Goal: Task Accomplishment & Management: Manage account settings

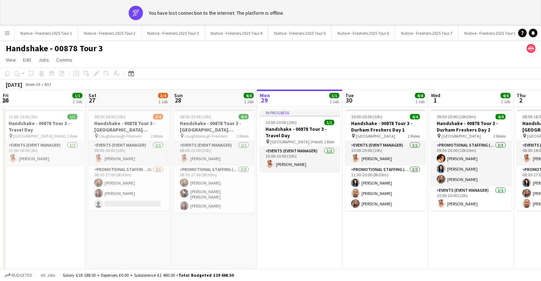
scroll to position [0, 185]
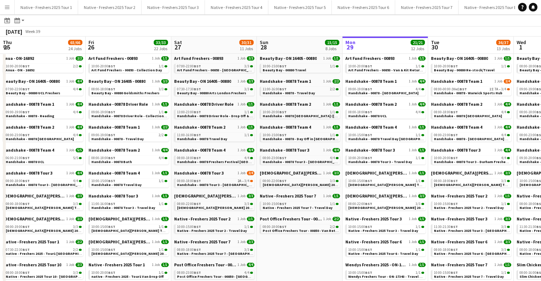
scroll to position [0, 204]
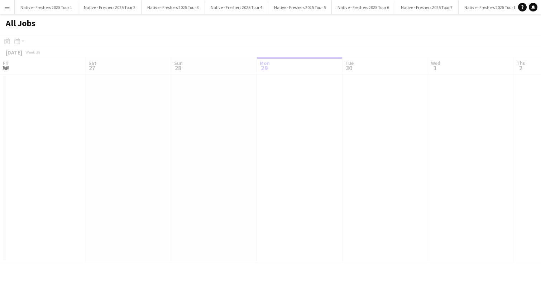
scroll to position [0, 171]
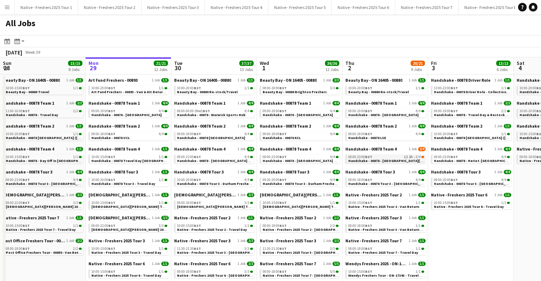
click at [384, 160] on span "Handshake - 00878 - [GEOGRAPHIC_DATA][PERSON_NAME] On Site Day" at bounding box center [409, 160] width 120 height 5
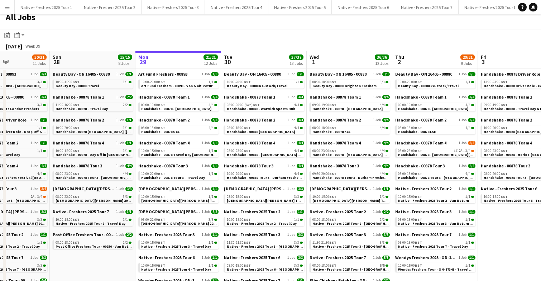
scroll to position [5, 0]
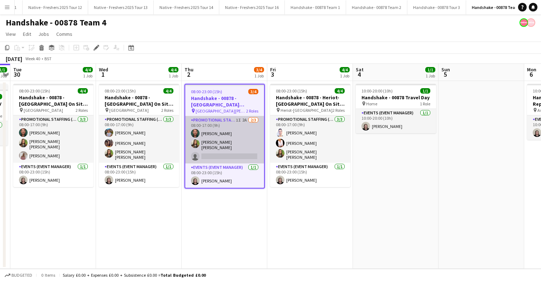
scroll to position [0, 695]
click at [243, 140] on app-card-role "Promotional Staffing (Brand Ambassadors) 1I 2A 2/3 08:00-17:00 (9h) Dean Moffat…" at bounding box center [224, 139] width 79 height 47
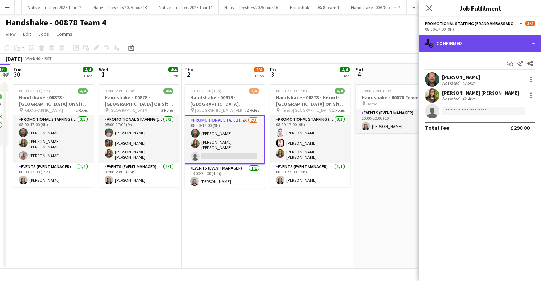
click at [474, 41] on div "single-neutral-actions-check-2 Confirmed" at bounding box center [480, 43] width 122 height 17
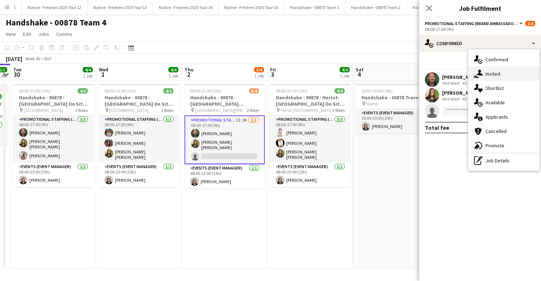
click at [506, 75] on div "single-neutral-actions-share-1 Invited" at bounding box center [504, 74] width 71 height 14
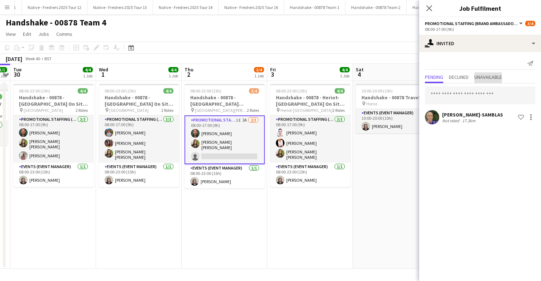
click at [488, 78] on span "Unavailable" at bounding box center [489, 77] width 28 height 5
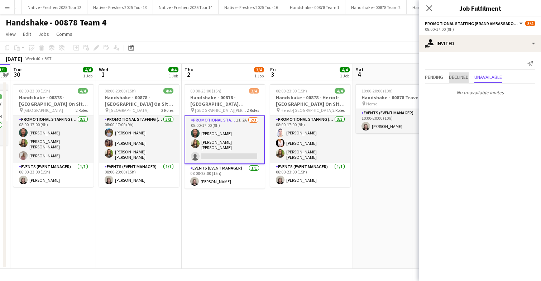
click at [463, 76] on span "Declined" at bounding box center [459, 77] width 20 height 5
click at [435, 80] on span "Pending" at bounding box center [434, 77] width 18 height 5
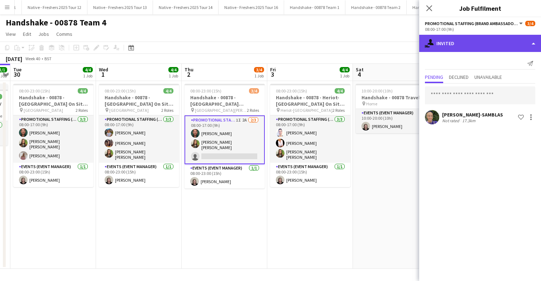
click at [479, 45] on div "single-neutral-actions-share-1 Invited" at bounding box center [480, 43] width 122 height 17
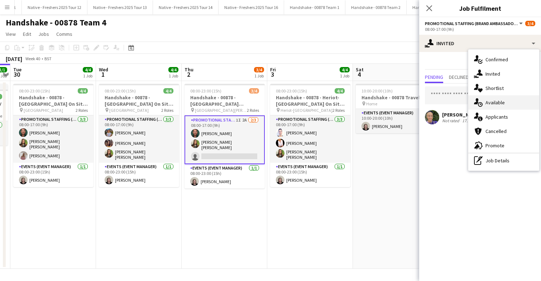
click at [500, 105] on span "Available" at bounding box center [495, 102] width 19 height 6
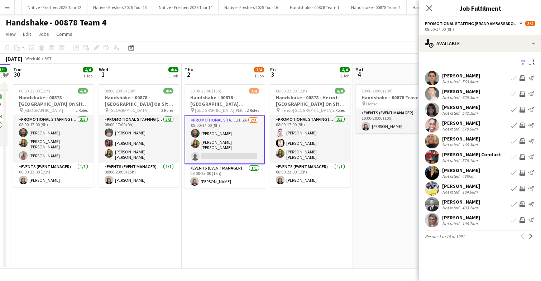
click at [525, 62] on app-icon "Filter" at bounding box center [524, 63] width 6 height 7
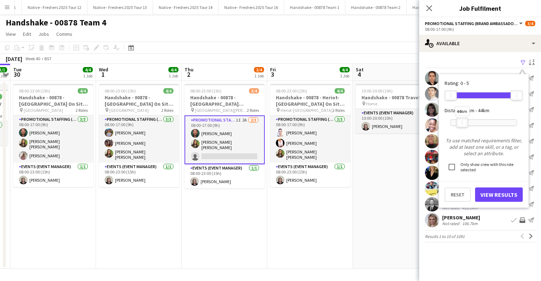
drag, startPoint x: 517, startPoint y: 120, endPoint x: 462, endPoint y: 123, distance: 54.6
click at [462, 123] on div at bounding box center [462, 122] width 11 height 9
click at [493, 198] on button "View Results" at bounding box center [499, 195] width 48 height 14
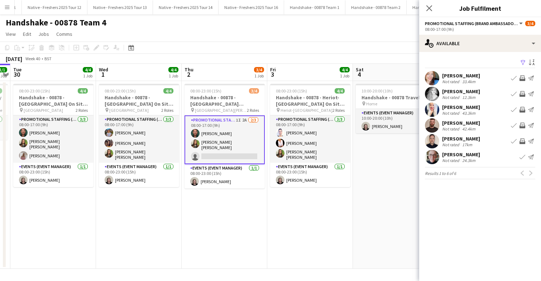
click at [242, 196] on app-date-cell "08:00-23:00 (15h) 3/4 Handshake - 00878 - [GEOGRAPHIC_DATA][PERSON_NAME] On Sit…" at bounding box center [225, 175] width 86 height 188
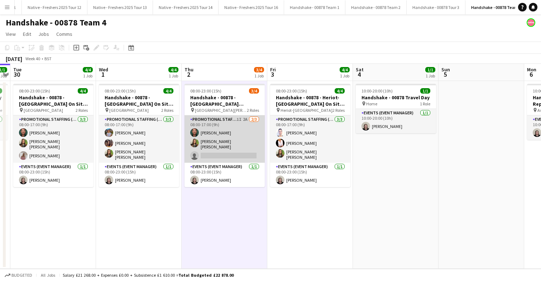
click at [226, 126] on app-card-role "Promotional Staffing (Brand Ambassadors) 1I 2A 2/3 08:00-17:00 (9h) Dean Moffat…" at bounding box center [225, 138] width 80 height 47
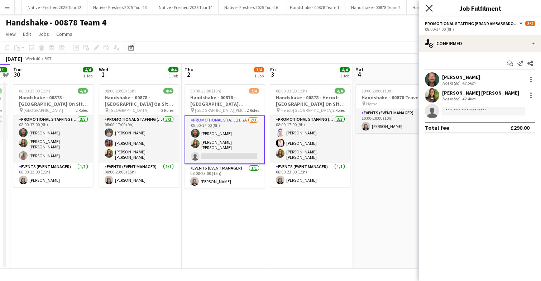
click at [431, 9] on icon "Close pop-in" at bounding box center [429, 8] width 7 height 7
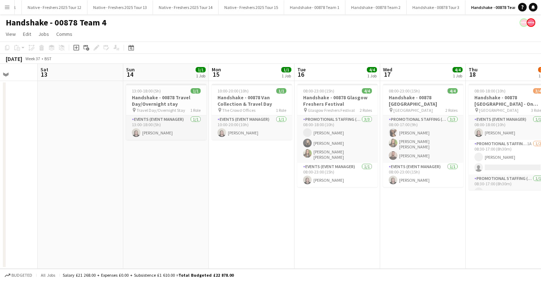
scroll to position [0, 220]
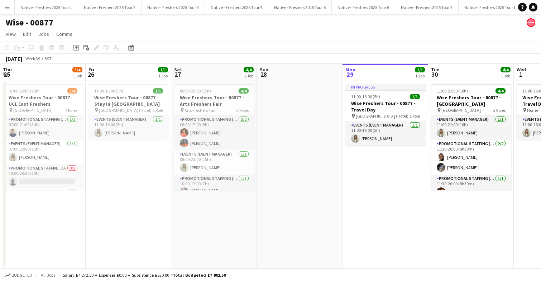
scroll to position [0, 176]
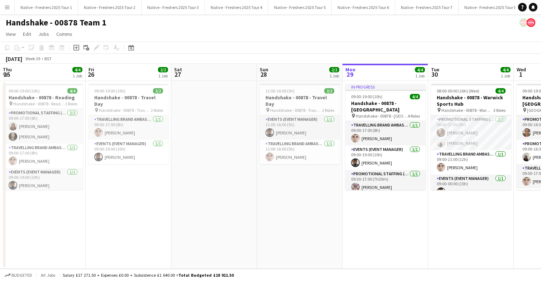
scroll to position [0, 195]
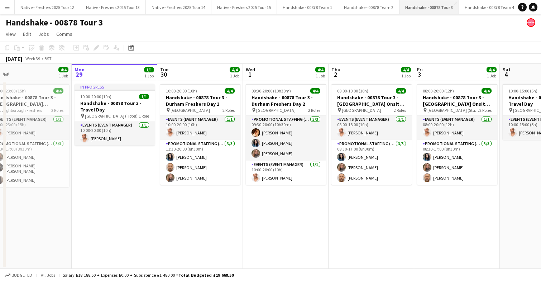
scroll to position [0, 707]
click at [471, 6] on button "Handshake - 00878 Team 4 Close" at bounding box center [485, 7] width 61 height 14
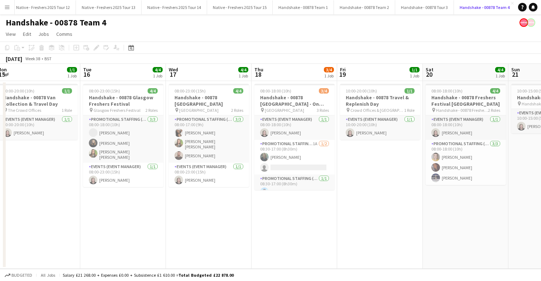
scroll to position [0, 266]
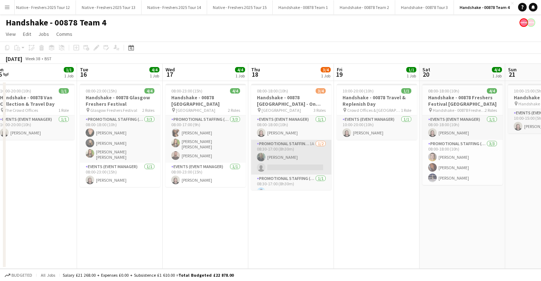
click at [304, 157] on app-card-role "Promotional Staffing (Brand Ambassadors) 1A 1/2 08:30-17:00 (8h30m) YVONNE CAMP…" at bounding box center [291, 157] width 80 height 35
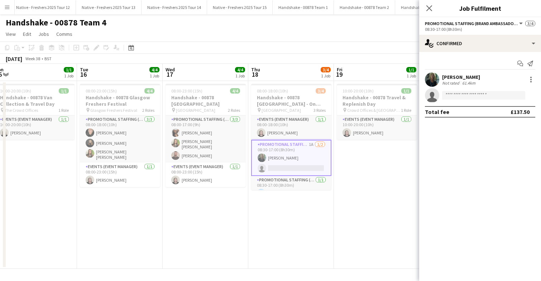
scroll to position [10, 0]
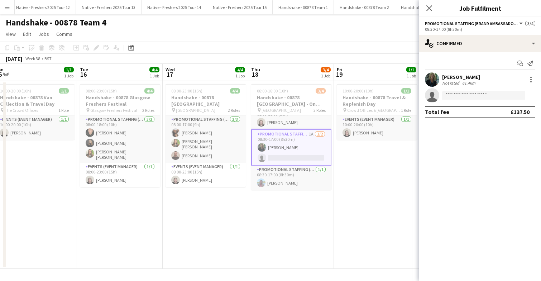
click at [435, 78] on app-user-avatar at bounding box center [432, 79] width 14 height 14
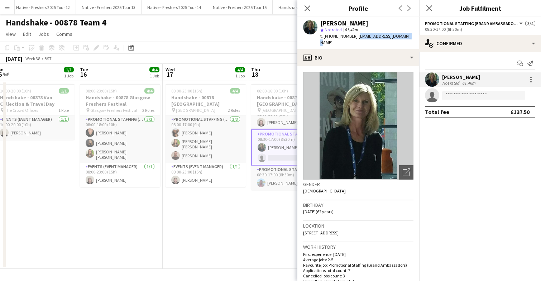
drag, startPoint x: 355, startPoint y: 35, endPoint x: 409, endPoint y: 37, distance: 54.5
click at [409, 37] on div "YVONNE CAMPBELL star Not rated 61.4km t. +447855194671 | ycampbell2712@gmail.com" at bounding box center [359, 33] width 122 height 32
copy span "ycampbell2712@gmail.com"
click at [273, 180] on app-card-role "Promotional Staffing (Brand Ambassadors) 1/1 08:30-17:00 (8h30m) Niamh Murray" at bounding box center [291, 178] width 80 height 24
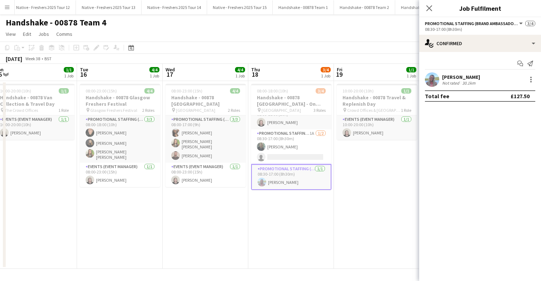
click at [432, 77] on app-user-avatar at bounding box center [432, 79] width 14 height 14
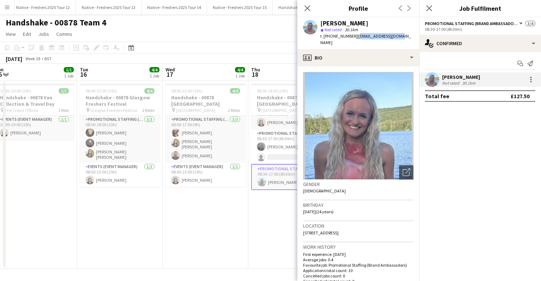
drag, startPoint x: 355, startPoint y: 37, endPoint x: 403, endPoint y: 35, distance: 48.1
click at [403, 35] on app-profile-header "Niamh Murray star Not rated 30.1km t. +447933351217 | niarosi21@gmail.com" at bounding box center [359, 33] width 122 height 32
copy span "niarosi21@gmail.com"
click at [432, 8] on icon "Close pop-in" at bounding box center [429, 8] width 7 height 7
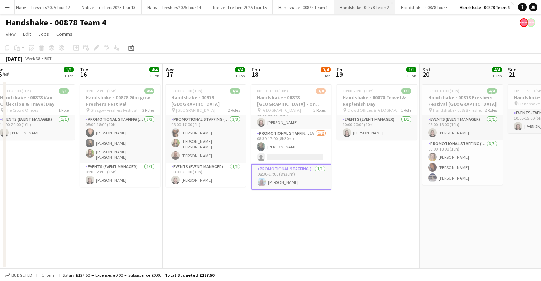
click at [350, 8] on button "Handshake - 00878 Team 2 Close" at bounding box center [364, 7] width 61 height 14
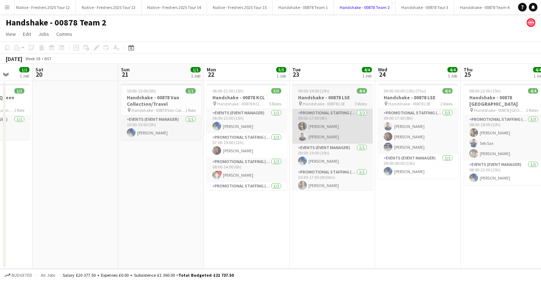
scroll to position [0, 226]
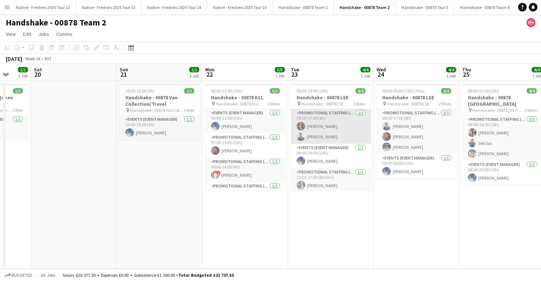
click at [342, 131] on app-card-role "Promotional Staffing (Brand Ambassadors) 2/2 09:00-17:00 (8h) Alyssa Palmer Ghu…" at bounding box center [331, 126] width 80 height 35
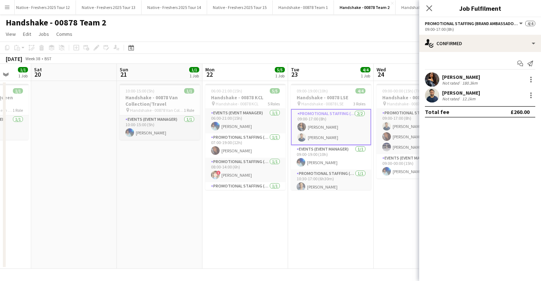
click at [435, 97] on app-user-avatar at bounding box center [432, 95] width 14 height 14
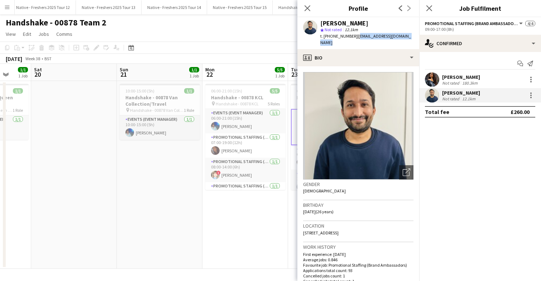
drag, startPoint x: 355, startPoint y: 37, endPoint x: 413, endPoint y: 37, distance: 58.1
click at [413, 37] on div "Ghulam Murtaza star Not rated 12.1km t. +447445740708 | murtazalaghari256@gmail…" at bounding box center [359, 33] width 122 height 32
copy span "murtazalaghari256@gmail.com"
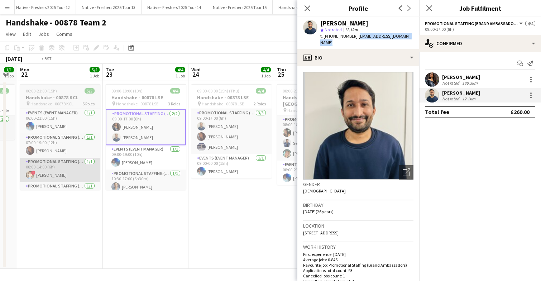
scroll to position [0, 289]
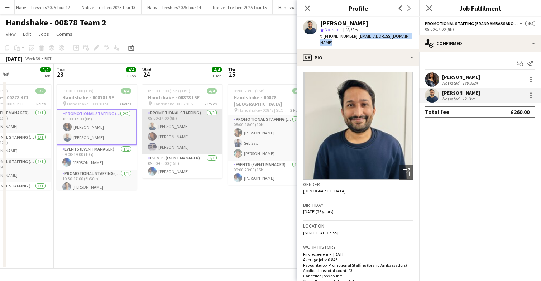
click at [202, 131] on app-card-role "Promotional Staffing (Brand Ambassadors) 3/3 09:00-17:00 (8h) Ghulam Murtaza Sa…" at bounding box center [182, 131] width 80 height 45
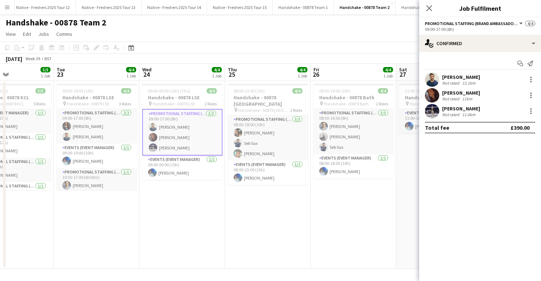
click at [427, 116] on div at bounding box center [432, 111] width 14 height 14
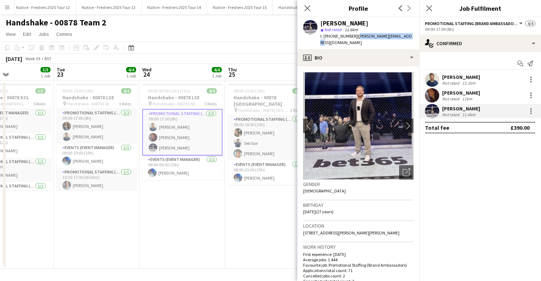
drag, startPoint x: 357, startPoint y: 35, endPoint x: 409, endPoint y: 37, distance: 52.7
click at [409, 37] on div "Brandon Cooper star Not rated 11.6km t. +4407985627989 | brandon.jack85@gmail.c…" at bounding box center [359, 33] width 122 height 32
copy span "brandon.jack85@gmail.com"
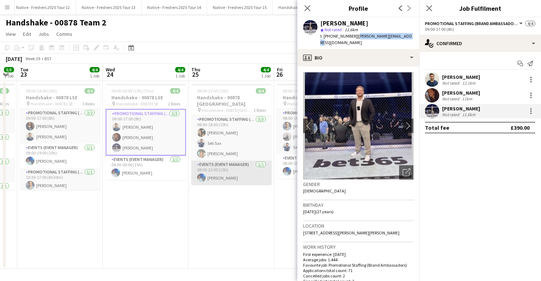
scroll to position [0, 328]
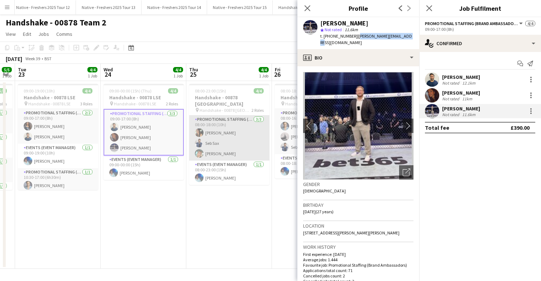
click at [242, 139] on app-card-role "Promotional Staffing (Brand Ambassadors) 3/3 08:00-18:00 (10h) Maria Oakley Seb…" at bounding box center [229, 137] width 80 height 45
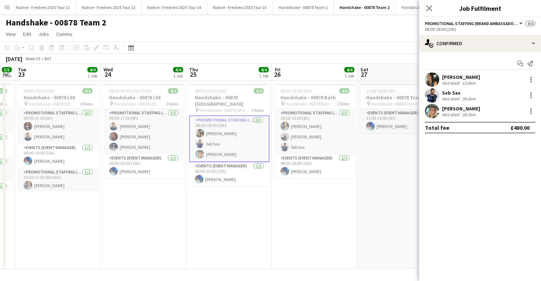
click at [433, 109] on app-user-avatar at bounding box center [432, 111] width 14 height 14
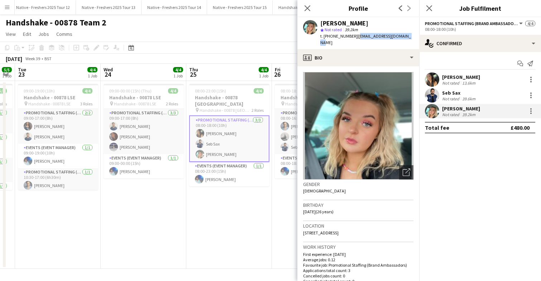
drag, startPoint x: 355, startPoint y: 36, endPoint x: 409, endPoint y: 36, distance: 53.8
click at [409, 36] on div "Emily Tanner star Not rated 39.2km t. +447306061951 | ejtanner@virginmedia.com" at bounding box center [359, 33] width 122 height 32
copy span "ejtanner@virginmedia.com"
click at [308, 7] on icon at bounding box center [307, 8] width 7 height 7
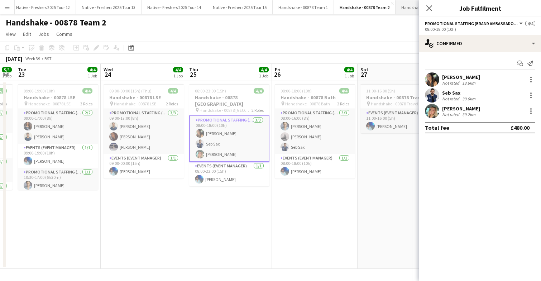
click at [402, 6] on button "Handshake - 00878 Tour 3 Close" at bounding box center [425, 7] width 59 height 14
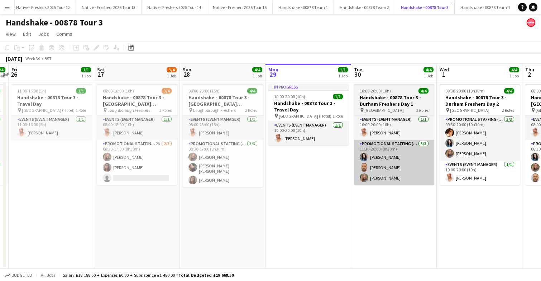
scroll to position [0, 160]
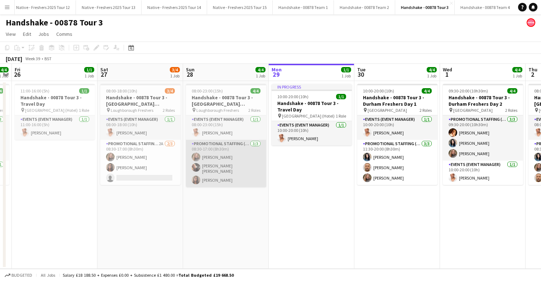
click at [234, 165] on app-card-role "Promotional Staffing (Brand Ambassadors) 3/3 08:30-17:00 (8h30m) Lorraine Sadle…" at bounding box center [226, 163] width 80 height 47
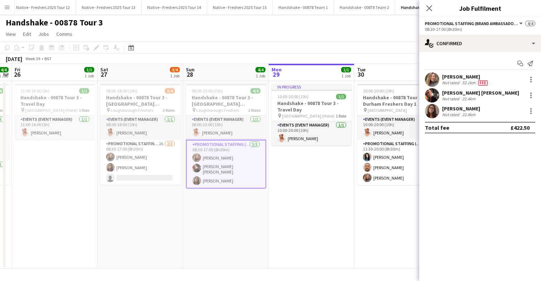
click at [432, 111] on app-user-avatar at bounding box center [432, 111] width 14 height 14
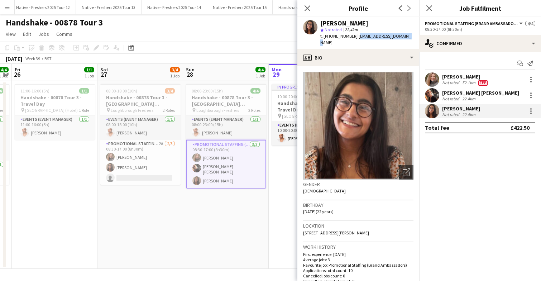
drag, startPoint x: 355, startPoint y: 36, endPoint x: 402, endPoint y: 37, distance: 47.3
click at [402, 37] on div "Mitali Soni star Not rated 22.4km t. +447763743985 | mitali_soni03@yahoo.com" at bounding box center [359, 33] width 122 height 32
copy span "mitali_soni03@yahoo.com"
click at [431, 75] on app-user-avatar at bounding box center [432, 79] width 14 height 14
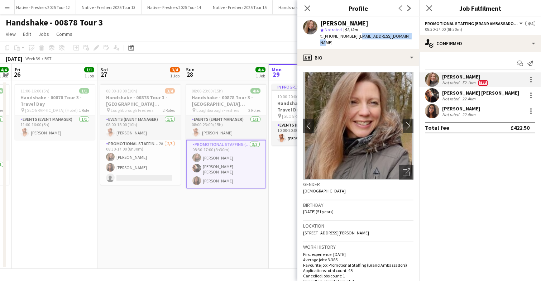
drag, startPoint x: 355, startPoint y: 36, endPoint x: 407, endPoint y: 38, distance: 51.3
click at [407, 38] on div "Lorraine Sadler star Not rated 52.1km t. +447876442949 | lorrainesadler@yahoo.c…" at bounding box center [359, 33] width 122 height 32
click at [407, 34] on div "Lorraine Sadler star Not rated 52.1km t. +447876442949 | lorrainesadler@yahoo.c…" at bounding box center [359, 33] width 122 height 32
drag, startPoint x: 354, startPoint y: 37, endPoint x: 415, endPoint y: 38, distance: 61.3
click at [415, 38] on app-profile-header "Lorraine Sadler star Not rated 52.1km t. +447876442949 | lorrainesadler@yahoo.c…" at bounding box center [359, 33] width 122 height 32
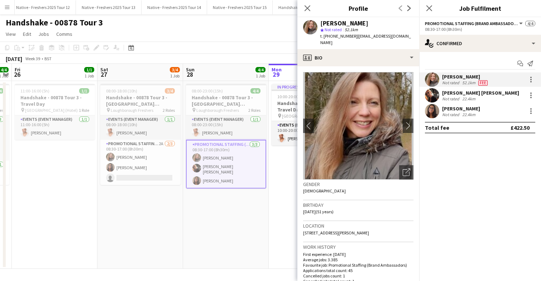
click at [378, 27] on div "star Not rated 52.1km" at bounding box center [367, 30] width 93 height 6
drag, startPoint x: 355, startPoint y: 37, endPoint x: 407, endPoint y: 41, distance: 52.1
click at [407, 41] on div "Lorraine Sadler star Not rated 52.1km t. +447876442949 | lorrainesadler@yahoo.c…" at bounding box center [359, 33] width 122 height 32
copy span "lorrainesadler@yahoo.com"
click at [436, 109] on app-user-avatar at bounding box center [432, 111] width 14 height 14
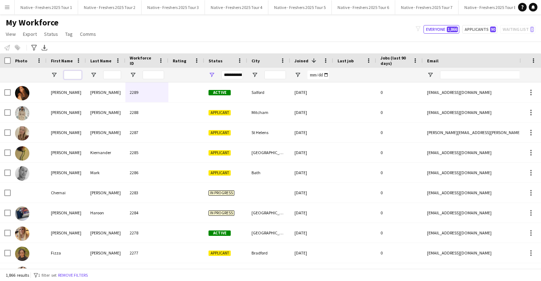
click at [70, 75] on input "First Name Filter Input" at bounding box center [73, 75] width 18 height 9
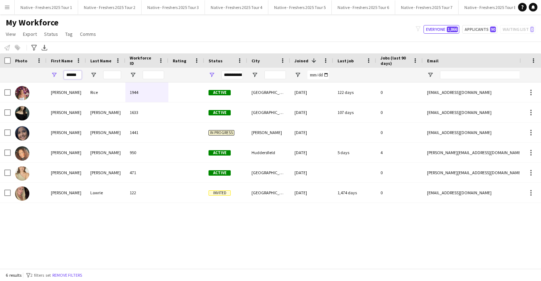
type input "******"
click at [150, 152] on div "950" at bounding box center [146, 153] width 43 height 20
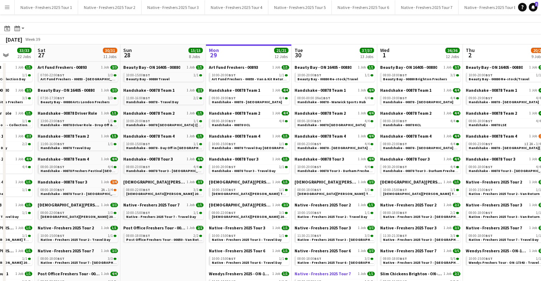
scroll to position [13, 0]
click at [349, 100] on span "Handshake - 00878 - Warwick Sports Hub" at bounding box center [332, 102] width 68 height 5
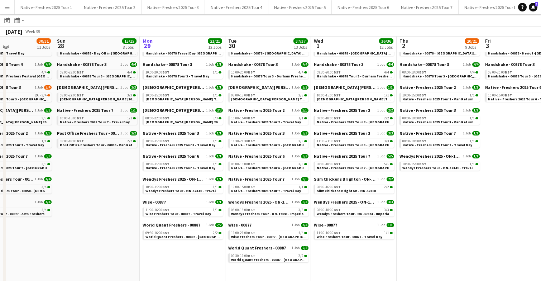
scroll to position [109, 0]
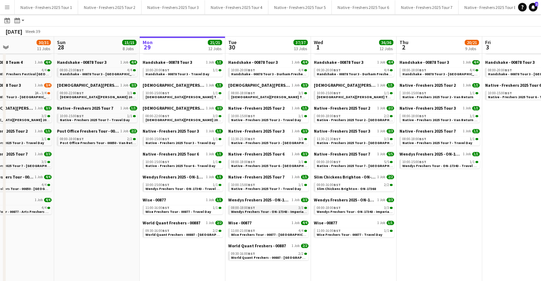
click at [266, 209] on span "Wendys Freshers Tour - ON-17343 - Imperial College London Day 1" at bounding box center [287, 211] width 112 height 5
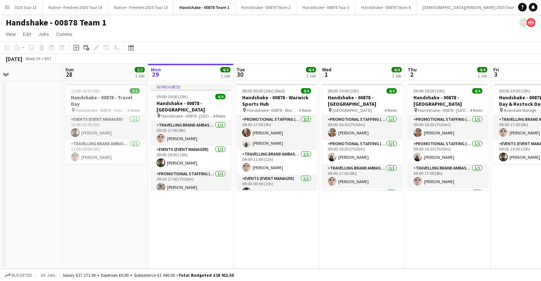
scroll to position [0, 811]
click at [255, 9] on button "Handshake - 00878 Team 2 Close" at bounding box center [260, 7] width 61 height 14
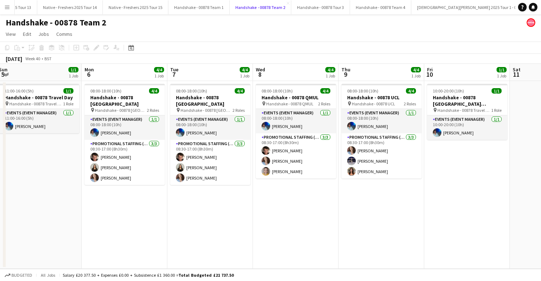
scroll to position [0, 266]
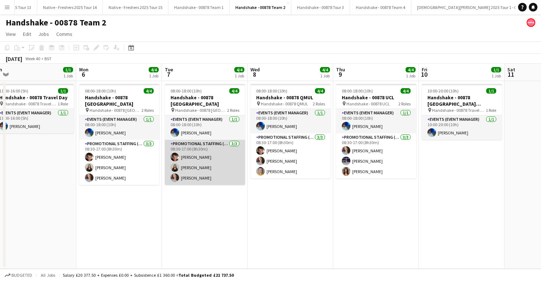
click at [214, 162] on app-card-role "Promotional Staffing (Brand Ambassadors) 3/3 08:30-17:00 (8h30m) Sebastian Hill…" at bounding box center [205, 162] width 80 height 45
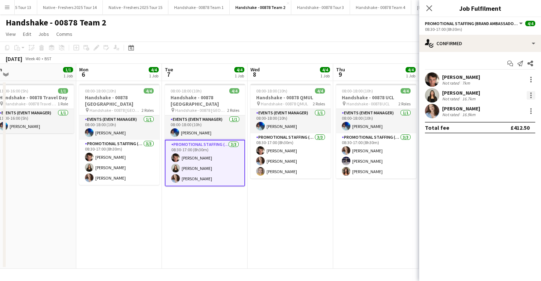
click at [532, 93] on div at bounding box center [531, 95] width 9 height 9
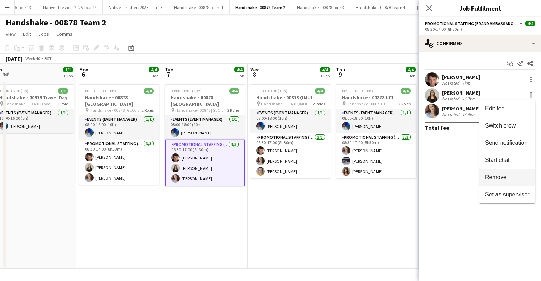
click at [500, 177] on span "Remove" at bounding box center [496, 177] width 22 height 6
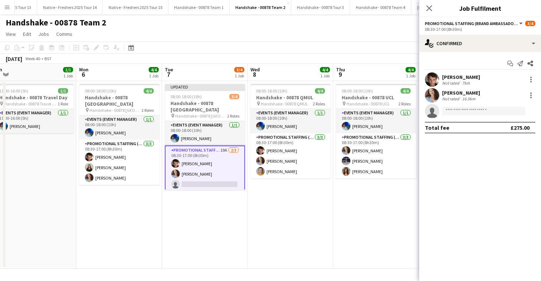
click at [278, 219] on app-date-cell "08:00-18:00 (10h) 4/4 Handshake - 00878 QMUL pin Handshake - 00878 QMUL 2 Roles…" at bounding box center [291, 175] width 86 height 188
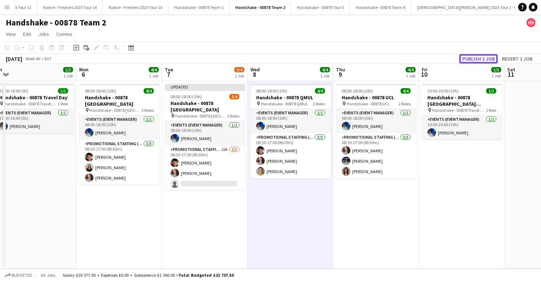
click at [485, 58] on button "Publish 1 job" at bounding box center [479, 58] width 38 height 9
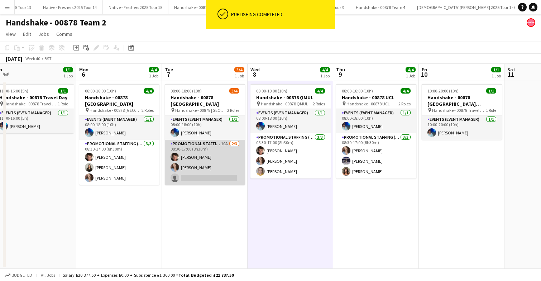
click at [225, 163] on app-card-role "Promotional Staffing (Brand Ambassadors) 10A 2/3 08:30-17:00 (8h30m) Sebastian …" at bounding box center [205, 162] width 80 height 45
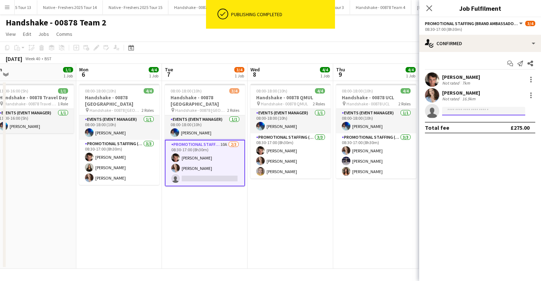
click at [472, 113] on input at bounding box center [483, 111] width 83 height 9
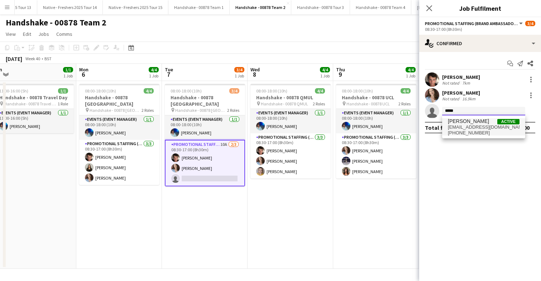
type input "*****"
click at [477, 120] on span "Alyssa Palmer" at bounding box center [468, 121] width 41 height 6
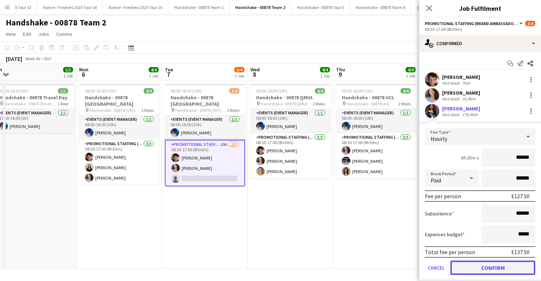
click at [478, 267] on button "Confirm" at bounding box center [493, 268] width 85 height 14
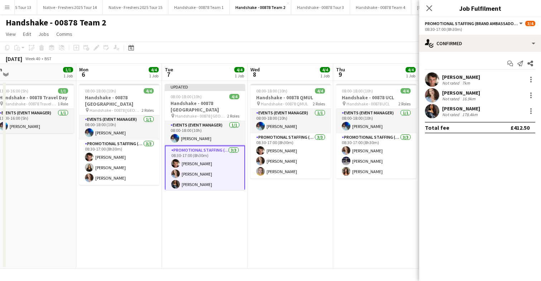
click at [297, 205] on app-date-cell "08:00-18:00 (10h) 4/4 Handshake - 00878 QMUL pin Handshake - 00878 QMUL 2 Roles…" at bounding box center [291, 175] width 86 height 188
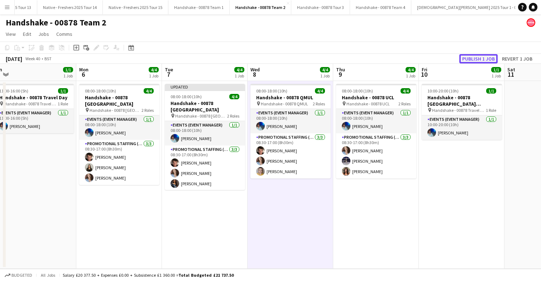
click at [481, 58] on button "Publish 1 job" at bounding box center [479, 58] width 38 height 9
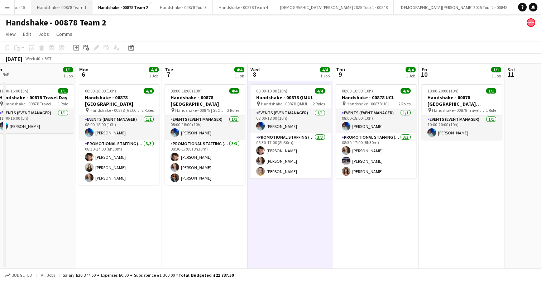
scroll to position [0, 990]
click at [196, 7] on button "Handshake - 00878 Team 4 Close" at bounding box center [201, 7] width 61 height 14
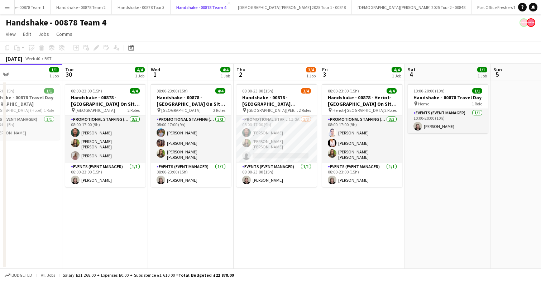
scroll to position [0, 290]
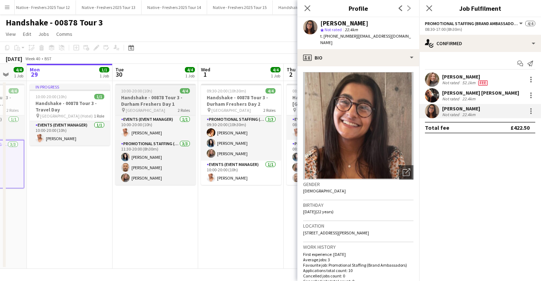
scroll to position [0, 240]
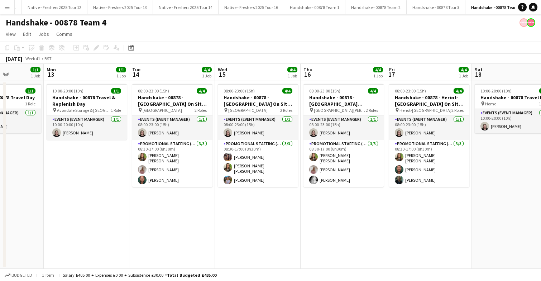
scroll to position [0, 207]
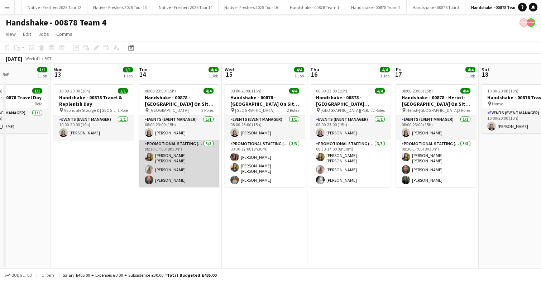
click at [187, 178] on app-card-role "Promotional Staffing (Brand Ambassadors) 3/3 08:30-17:00 (8h30m) Sophie Stone s…" at bounding box center [179, 163] width 80 height 47
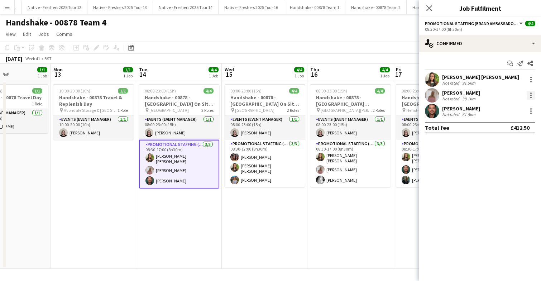
click at [534, 93] on div at bounding box center [531, 95] width 9 height 9
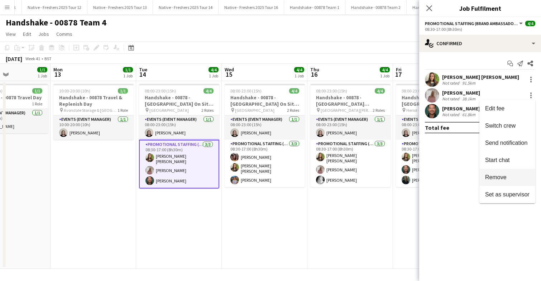
click at [507, 176] on span "Remove" at bounding box center [507, 177] width 44 height 6
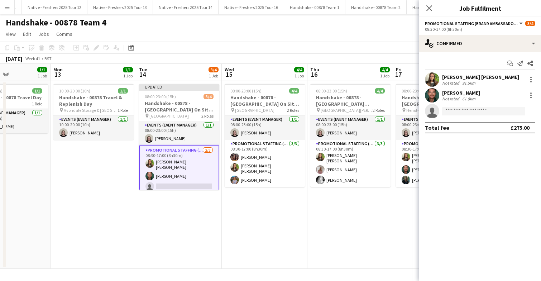
click at [312, 246] on app-date-cell "08:00-23:00 (15h) 4/4 Handshake - 00878 - University of St Andrews On Site Day …" at bounding box center [351, 175] width 86 height 188
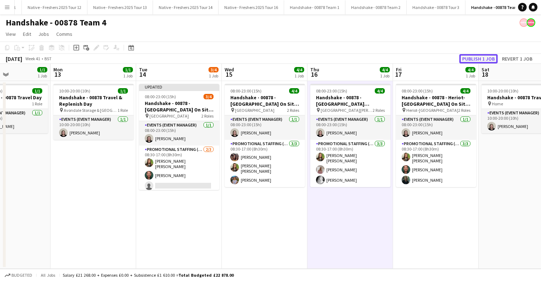
click at [485, 58] on button "Publish 1 job" at bounding box center [479, 58] width 38 height 9
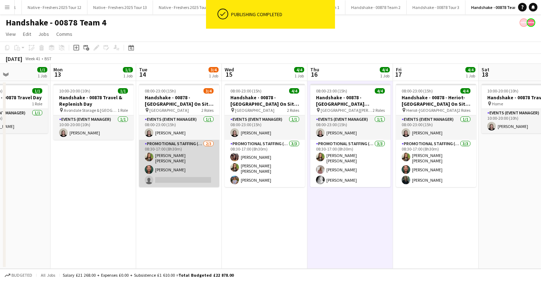
click at [197, 170] on app-card-role "Promotional Staffing (Brand Ambassadors) 2/3 08:30-17:00 (8h30m) Sophie Stone s…" at bounding box center [179, 163] width 80 height 47
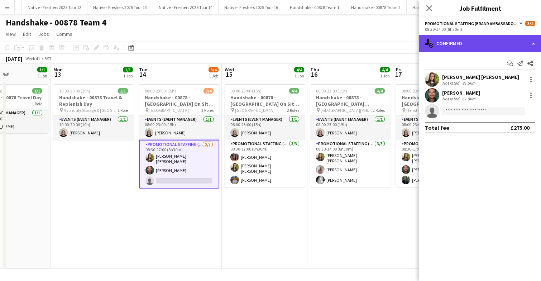
click at [515, 46] on div "single-neutral-actions-check-2 Confirmed" at bounding box center [480, 43] width 122 height 17
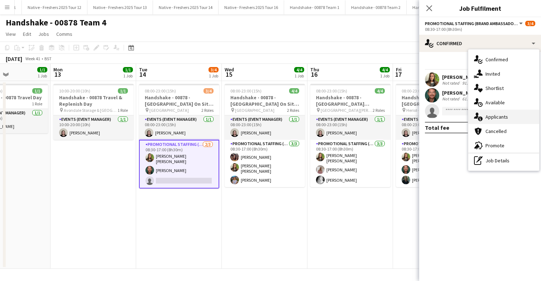
click at [508, 117] on div "single-neutral-actions-information Applicants" at bounding box center [504, 117] width 71 height 14
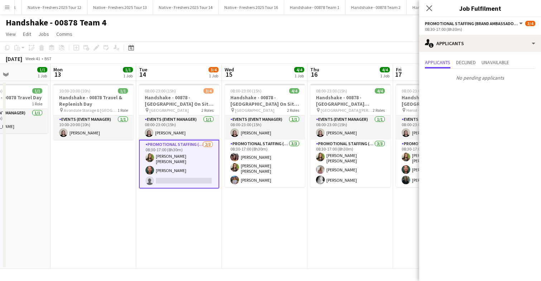
click at [264, 222] on app-date-cell "08:00-23:00 (15h) 4/4 Handshake - 00878 - University of Aberdeen On Site Day pi…" at bounding box center [265, 175] width 86 height 188
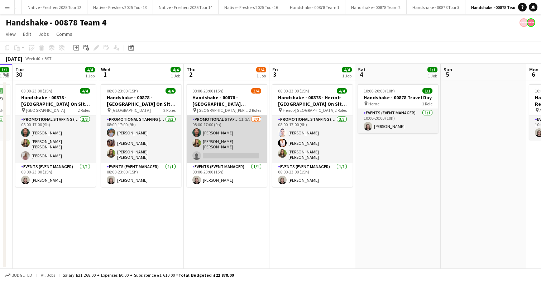
scroll to position [0, 331]
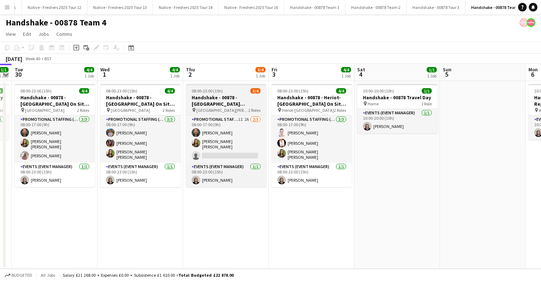
click at [240, 93] on div "08:00-23:00 (15h) 3/4" at bounding box center [226, 90] width 80 height 5
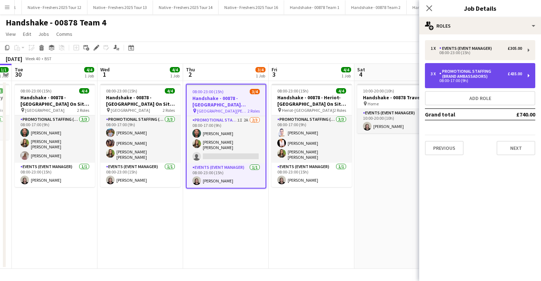
click at [490, 77] on div "Promotional Staffing (Brand Ambassadors)" at bounding box center [474, 74] width 68 height 10
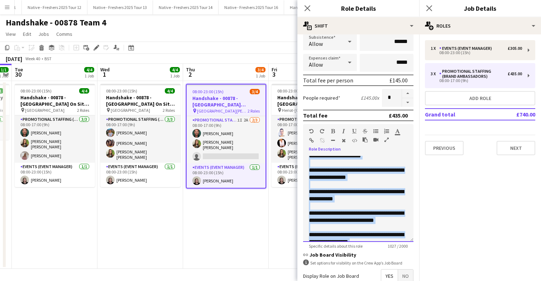
scroll to position [235, 0]
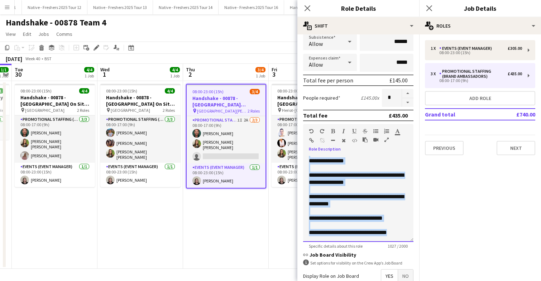
drag, startPoint x: 310, startPoint y: 159, endPoint x: 404, endPoint y: 247, distance: 128.9
click at [404, 247] on app-form-group "**********" at bounding box center [358, 186] width 110 height 125
copy div "**********"
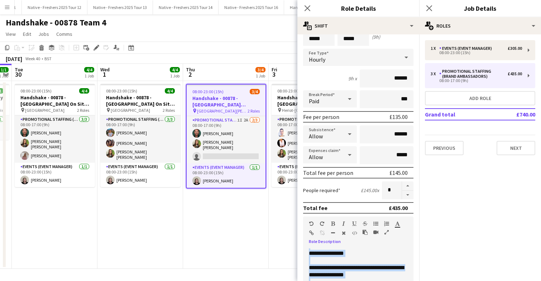
scroll to position [0, 0]
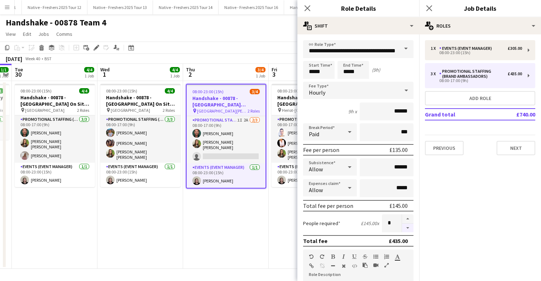
click at [409, 229] on button "button" at bounding box center [407, 228] width 11 height 9
type input "*"
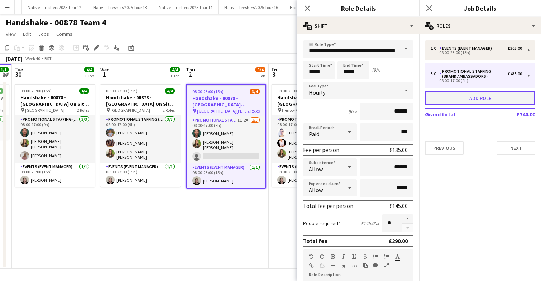
click at [479, 98] on button "Add role" at bounding box center [480, 98] width 110 height 14
type input "*********"
type input "*****"
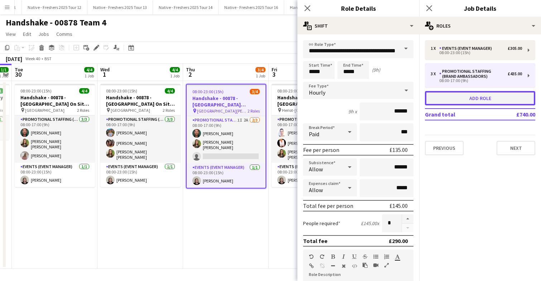
type input "*"
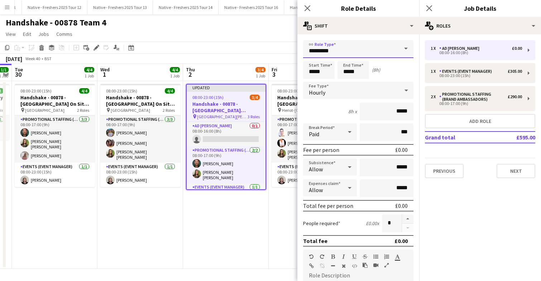
click at [382, 45] on input "*********" at bounding box center [358, 49] width 110 height 18
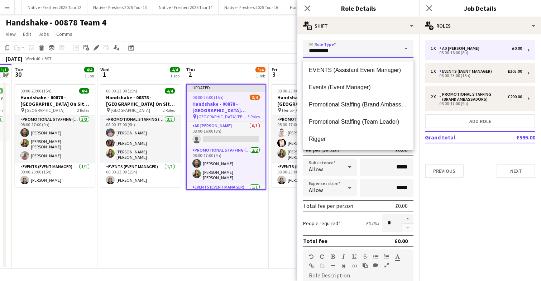
scroll to position [62, 0]
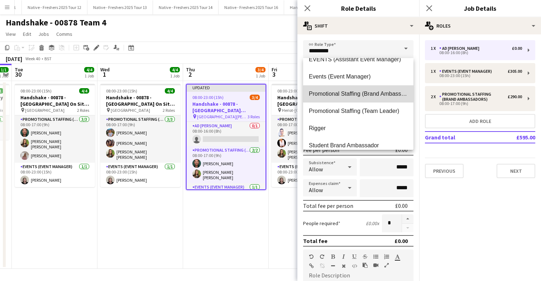
click at [376, 98] on mat-option "Promotional Staffing (Brand Ambassadors)" at bounding box center [358, 93] width 110 height 17
type input "**********"
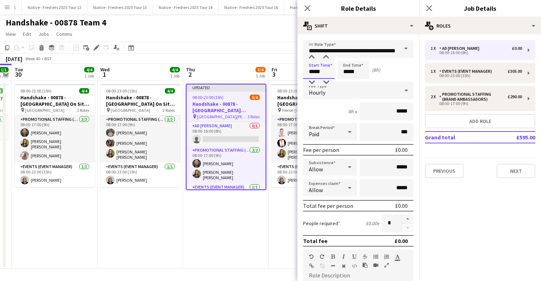
scroll to position [0, 0]
click at [328, 73] on input "*****" at bounding box center [319, 70] width 32 height 18
click at [365, 74] on input "*****" at bounding box center [354, 70] width 32 height 18
type input "*****"
click at [348, 80] on div at bounding box center [346, 82] width 14 height 7
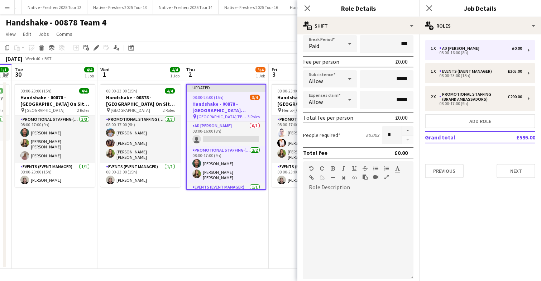
scroll to position [99, 0]
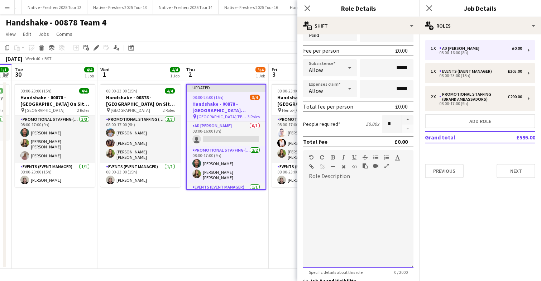
click at [347, 197] on div at bounding box center [358, 225] width 110 height 86
paste div
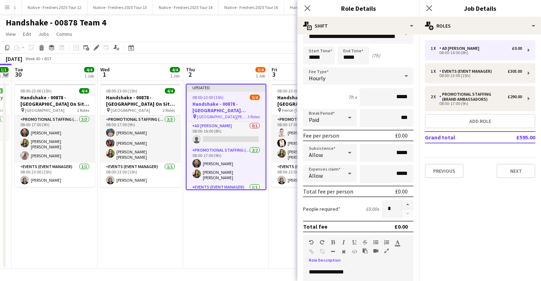
scroll to position [13, 0]
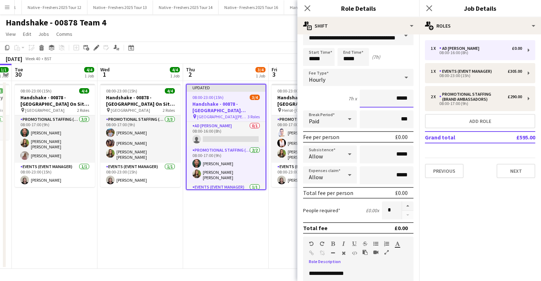
click at [413, 99] on input "*****" at bounding box center [387, 99] width 54 height 18
type input "**"
type input "******"
click at [398, 153] on input "*****" at bounding box center [387, 155] width 54 height 18
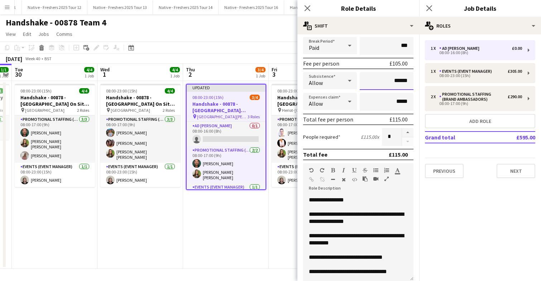
scroll to position [204, 0]
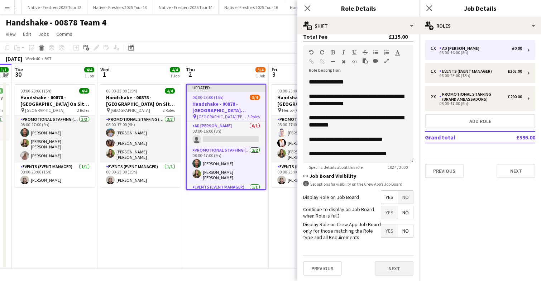
type input "******"
click at [388, 266] on button "Next" at bounding box center [394, 268] width 39 height 14
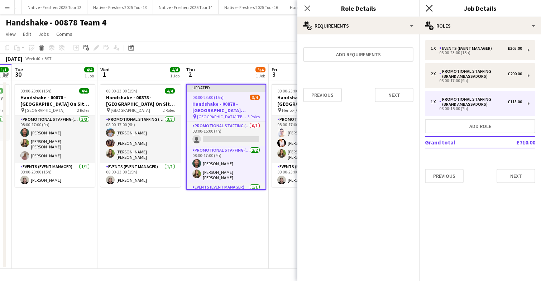
click at [429, 10] on icon "Close pop-in" at bounding box center [429, 8] width 7 height 7
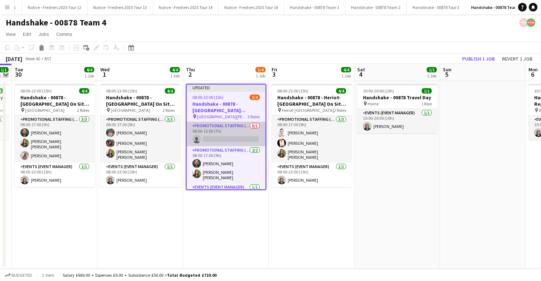
click at [229, 136] on app-card-role "Promotional Staffing (Brand Ambassadors) 0/1 08:00-15:00 (7h) single-neutral-ac…" at bounding box center [226, 134] width 79 height 24
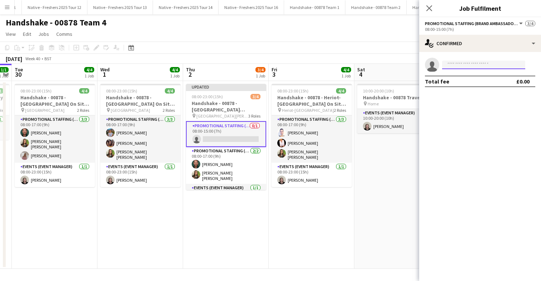
click at [463, 65] on input at bounding box center [483, 65] width 83 height 9
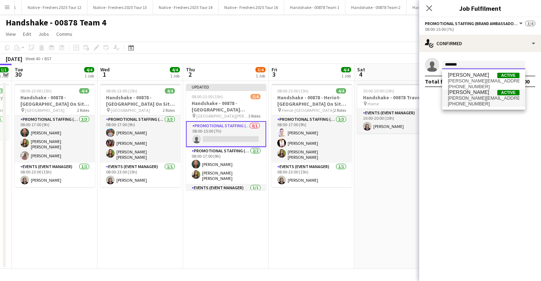
type input "*******"
click at [467, 101] on span "+447872436554" at bounding box center [484, 104] width 72 height 6
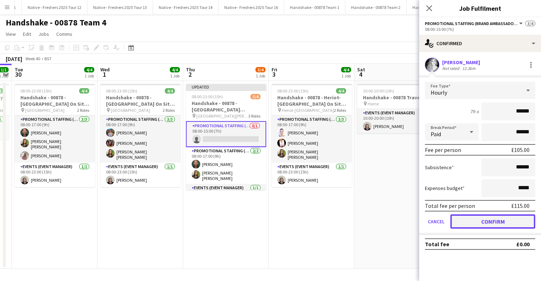
click at [477, 217] on button "Confirm" at bounding box center [493, 221] width 85 height 14
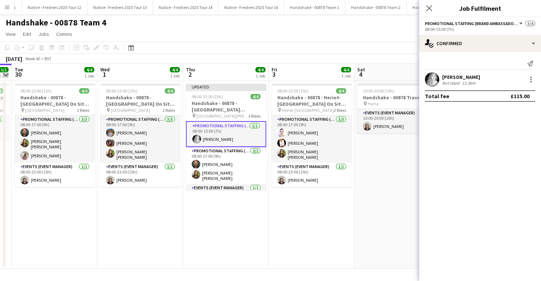
click at [352, 155] on app-date-cell "08:00-23:00 (15h) 4/4 Handshake - 00878 - Heriot-Watt University On Site Day pi…" at bounding box center [312, 175] width 86 height 188
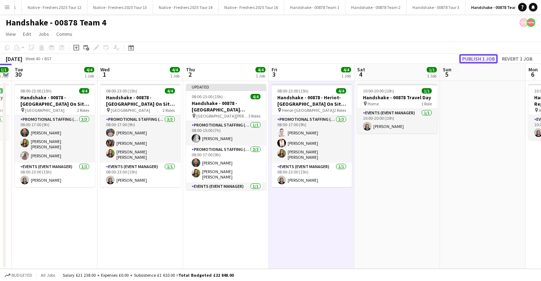
click at [484, 59] on button "Publish 1 job" at bounding box center [479, 58] width 38 height 9
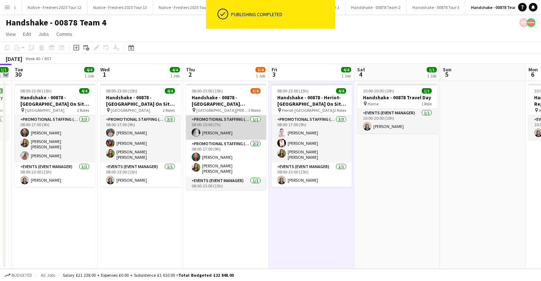
scroll to position [0, 331]
click at [251, 128] on app-card-role "Promotional Staffing (Brand Ambassadors) 1/1 08:00-15:00 (7h) Emily Buchanan" at bounding box center [226, 127] width 80 height 24
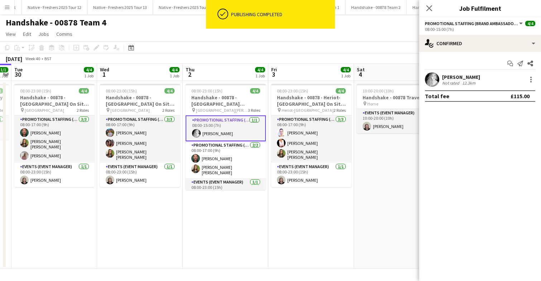
click at [316, 211] on app-date-cell "08:00-23:00 (15h) 4/4 Handshake - 00878 - Heriot-Watt University On Site Day pi…" at bounding box center [312, 175] width 86 height 188
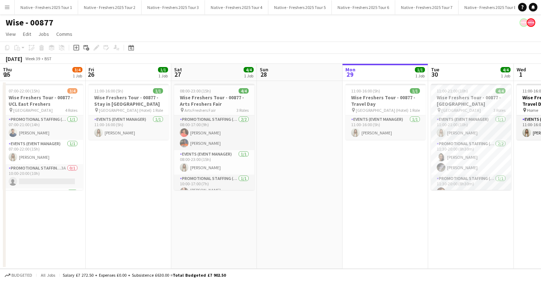
scroll to position [0, 176]
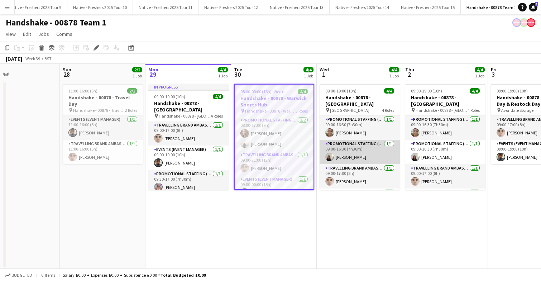
scroll to position [0, 284]
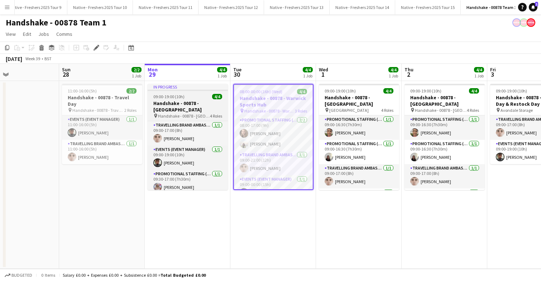
click at [196, 100] on h3 "Handshake - 00878 - [GEOGRAPHIC_DATA]" at bounding box center [188, 106] width 80 height 13
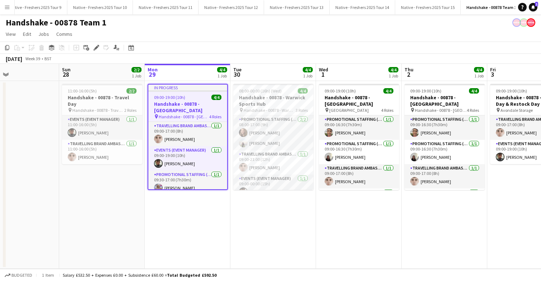
click at [196, 100] on app-job-card "In progress 09:00-19:00 (10h) 4/4 Handshake - 00878 - [GEOGRAPHIC_DATA] pin Han…" at bounding box center [188, 137] width 80 height 106
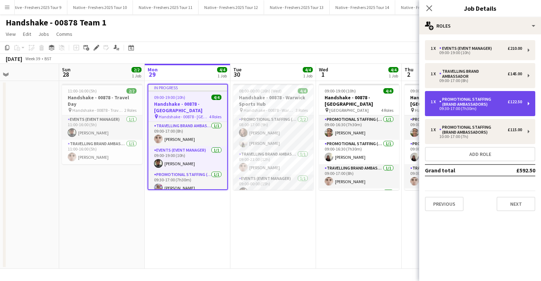
click at [491, 105] on div "Promotional Staffing (Brand Ambassadors)" at bounding box center [474, 102] width 68 height 10
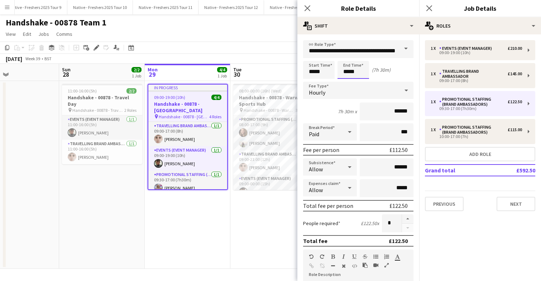
click at [366, 75] on body "Menu Boards Boards Boards All jobs Status Workforce Workforce My Workforce Recr…" at bounding box center [270, 140] width 541 height 281
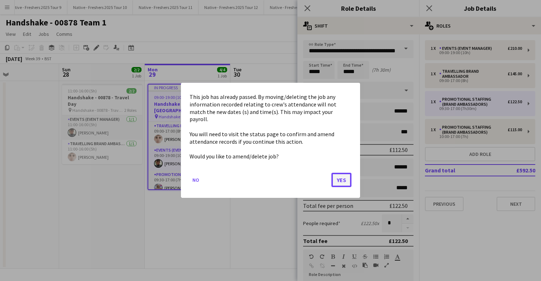
click at [342, 175] on button "Yes" at bounding box center [342, 180] width 20 height 14
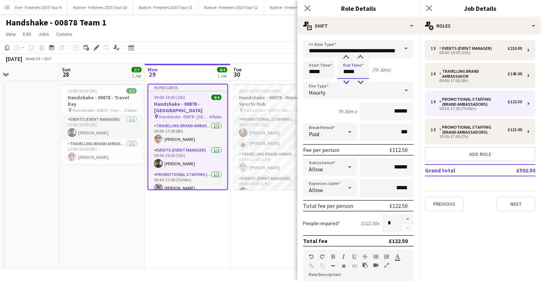
click at [348, 82] on div at bounding box center [346, 82] width 14 height 7
click at [361, 56] on div at bounding box center [361, 57] width 14 height 7
type input "*****"
click at [361, 56] on div at bounding box center [361, 57] width 14 height 7
click at [430, 8] on icon at bounding box center [429, 8] width 7 height 7
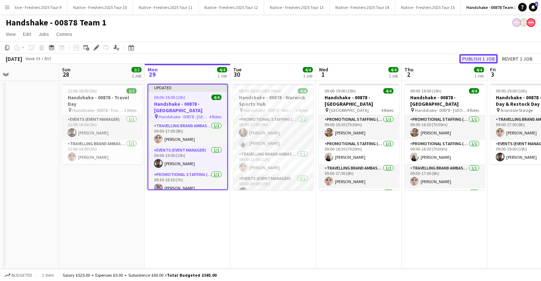
click at [476, 62] on button "Publish 1 job" at bounding box center [479, 58] width 38 height 9
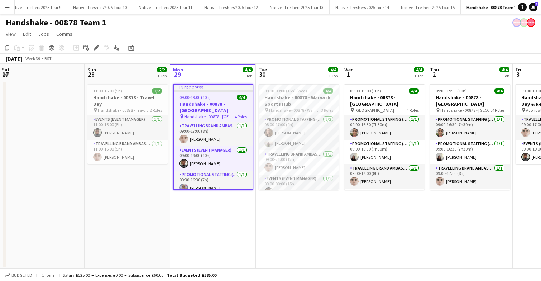
scroll to position [0, 248]
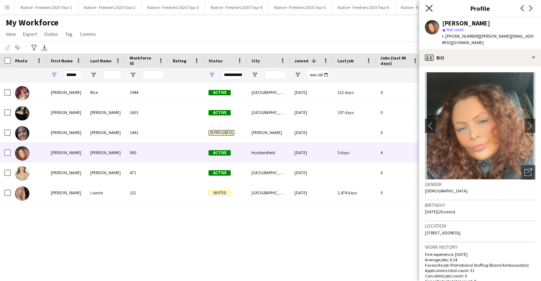
click at [430, 9] on icon "Close pop-in" at bounding box center [429, 8] width 7 height 7
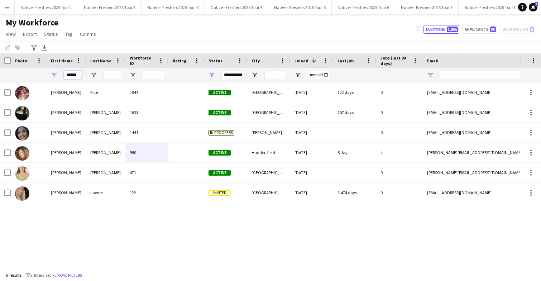
click at [80, 74] on input "******" at bounding box center [73, 75] width 18 height 9
type input "*"
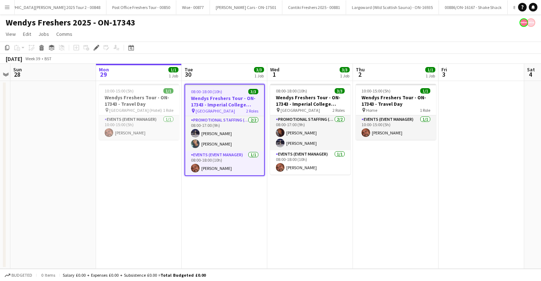
scroll to position [0, 1356]
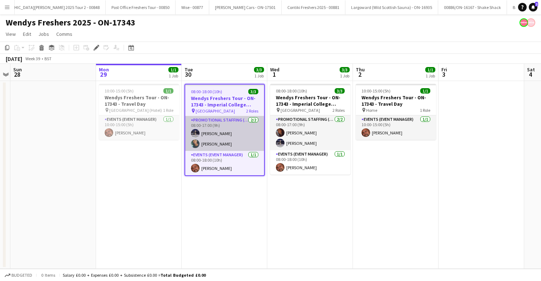
click at [225, 138] on app-card-role "Promotional Staffing (Brand Ambassadors) [DATE] 08:00-17:00 (9h) [PERSON_NAME] …" at bounding box center [224, 133] width 79 height 35
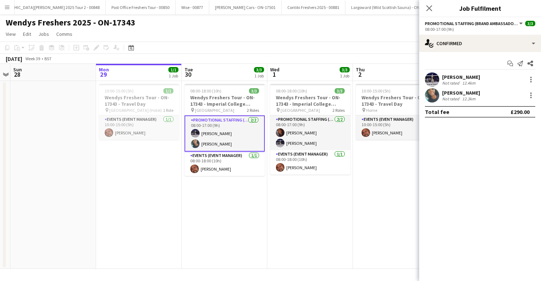
click at [427, 82] on app-user-avatar at bounding box center [432, 79] width 14 height 14
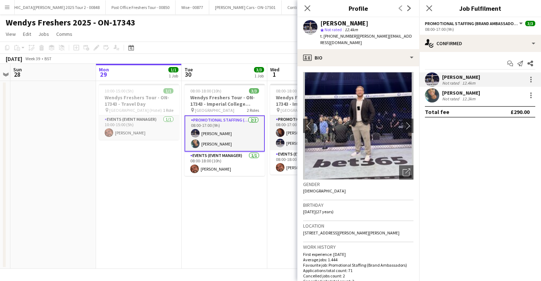
click at [436, 98] on app-user-avatar at bounding box center [432, 95] width 14 height 14
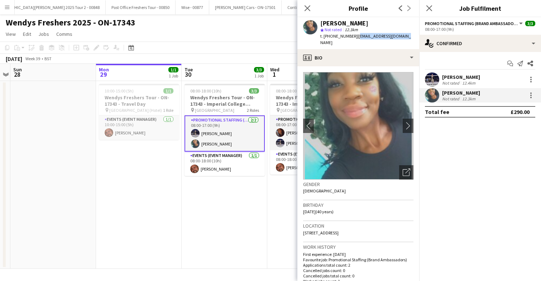
drag, startPoint x: 354, startPoint y: 36, endPoint x: 407, endPoint y: 39, distance: 52.4
click at [407, 39] on div "Michelle White star Not rated 12.3km t. +447851118069 | malwhite85@hotmail.com" at bounding box center [359, 33] width 122 height 32
copy span "malwhite85@hotmail.com"
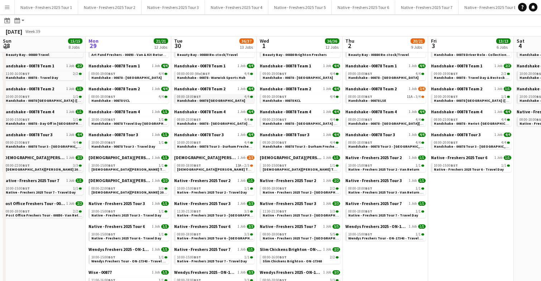
scroll to position [37, 0]
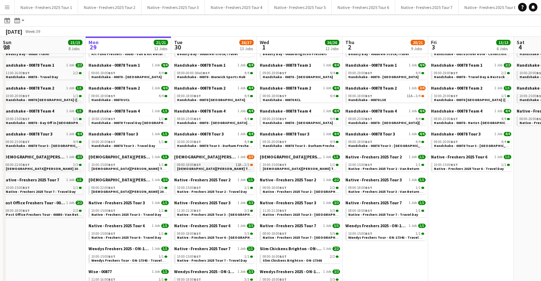
click at [218, 170] on span "[DEMOGRAPHIC_DATA][PERSON_NAME] Tour 1 - 00848 - [GEOGRAPHIC_DATA]" at bounding box center [242, 168] width 130 height 5
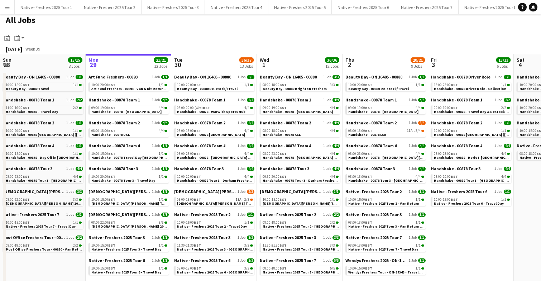
scroll to position [0, 0]
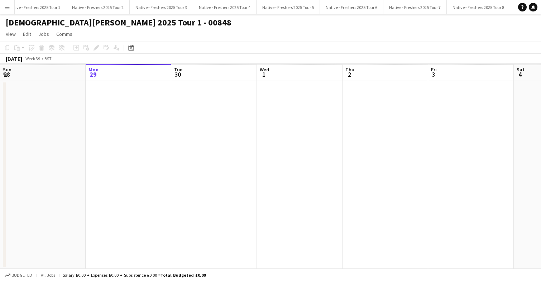
scroll to position [0, 247]
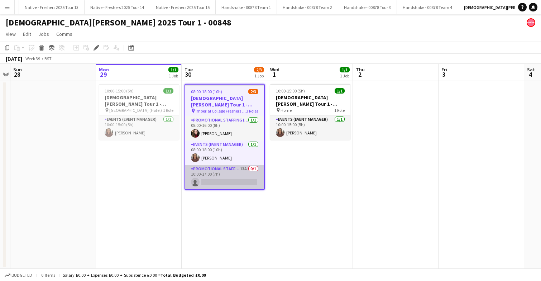
click at [233, 171] on app-card-role "Promotional Staffing (Brand Ambassadors) 13A 0/1 10:00-17:00 (7h) single-neutra…" at bounding box center [224, 177] width 79 height 24
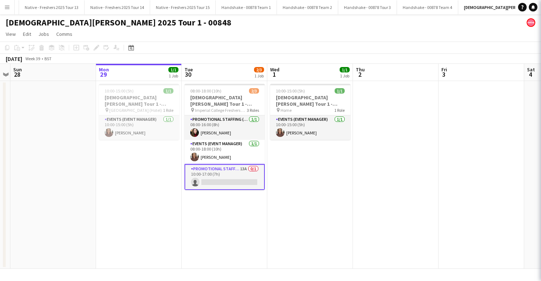
scroll to position [0, 765]
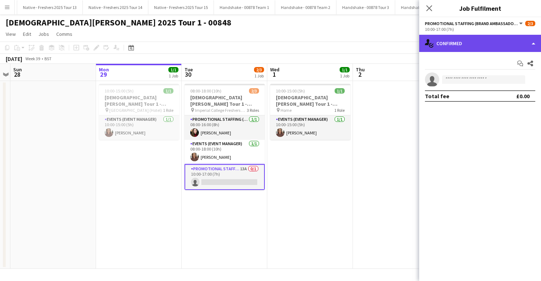
click at [489, 39] on div "single-neutral-actions-check-2 Confirmed" at bounding box center [480, 43] width 122 height 17
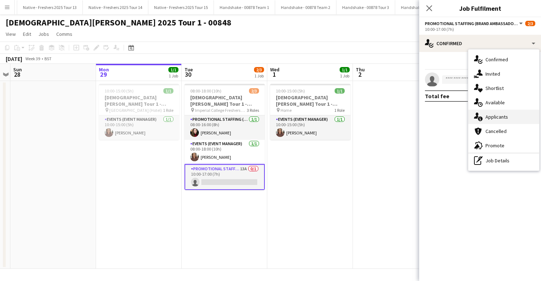
click at [509, 114] on div "single-neutral-actions-information Applicants" at bounding box center [504, 117] width 71 height 14
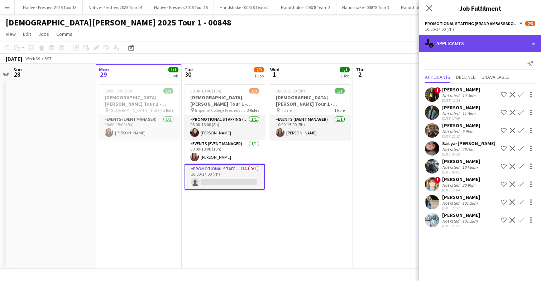
click at [509, 38] on div "single-neutral-actions-information Applicants" at bounding box center [480, 43] width 122 height 17
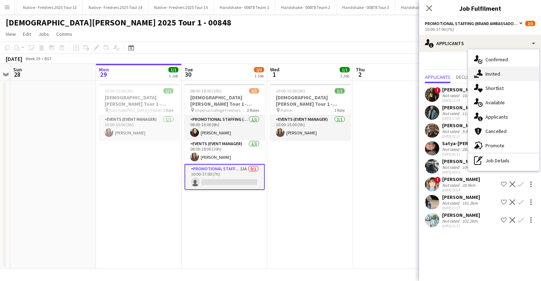
click at [507, 77] on div "single-neutral-actions-share-1 Invited" at bounding box center [504, 74] width 71 height 14
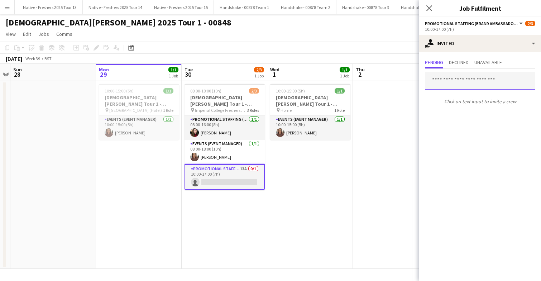
click at [464, 82] on input "text" at bounding box center [480, 81] width 110 height 18
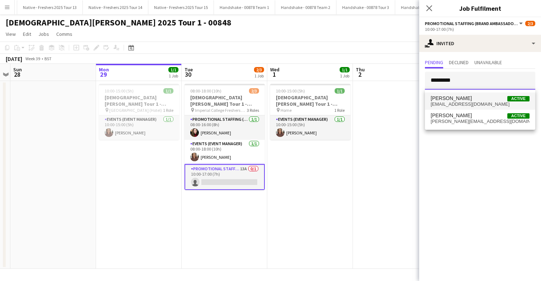
type input "*********"
click at [463, 99] on span "[PERSON_NAME]" at bounding box center [451, 98] width 41 height 6
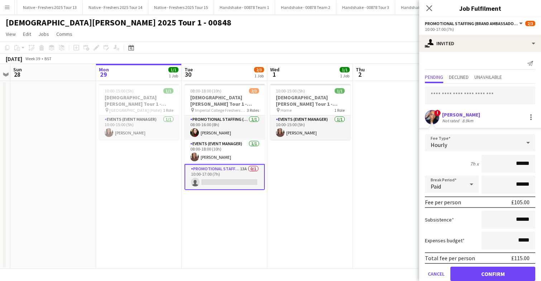
scroll to position [13, 0]
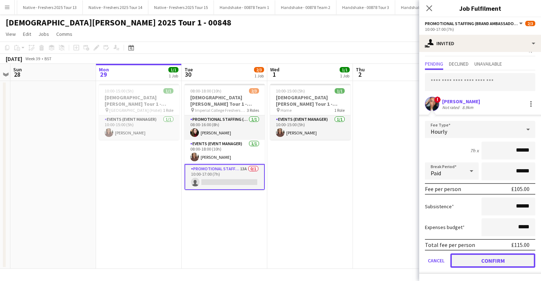
click at [478, 258] on button "Confirm" at bounding box center [493, 260] width 85 height 14
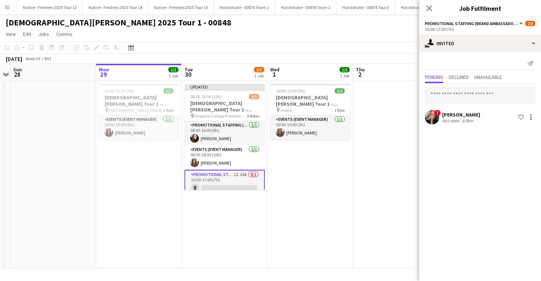
click at [325, 163] on app-date-cell "10:00-15:00 (5h) 1/1 [DEMOGRAPHIC_DATA][PERSON_NAME] Tour 1 - 00848 - Travel Da…" at bounding box center [310, 175] width 86 height 188
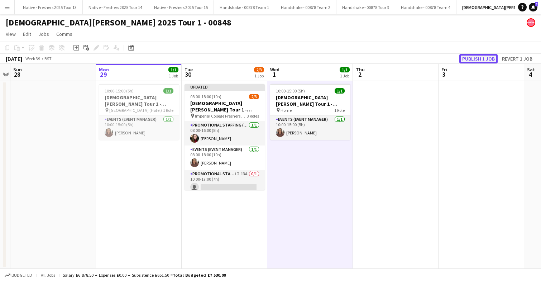
click at [475, 60] on button "Publish 1 job" at bounding box center [479, 58] width 38 height 9
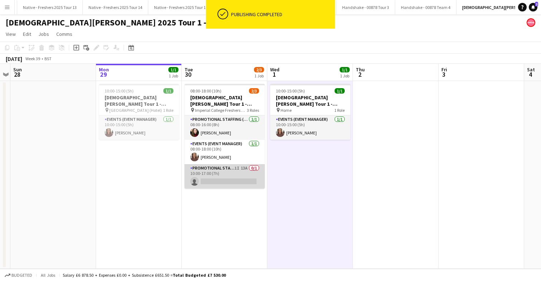
click at [238, 174] on app-card-role "Promotional Staffing (Brand Ambassadors) 1I 13A 0/1 10:00-17:00 (7h) single-neu…" at bounding box center [225, 176] width 80 height 24
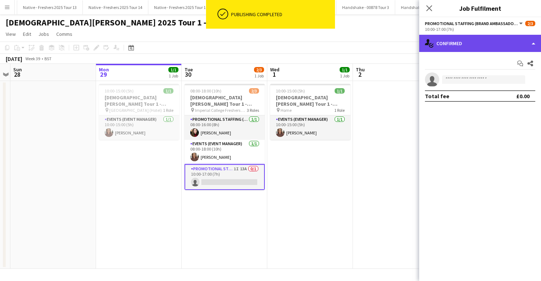
click at [494, 48] on div "single-neutral-actions-check-2 Confirmed" at bounding box center [480, 43] width 122 height 17
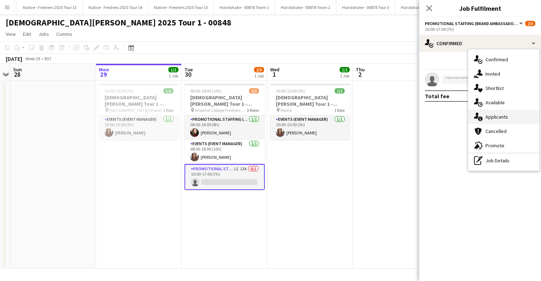
click at [506, 116] on span "Applicants" at bounding box center [497, 117] width 23 height 6
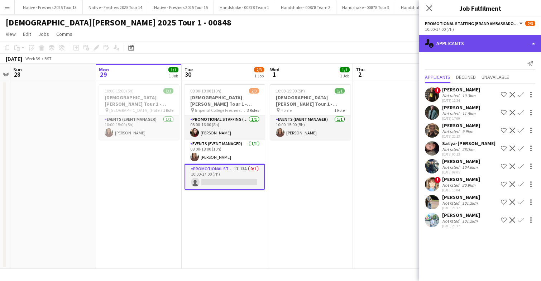
click at [483, 47] on div "single-neutral-actions-information Applicants" at bounding box center [480, 43] width 122 height 17
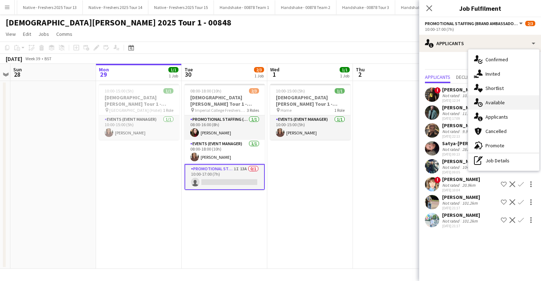
click at [499, 104] on span "Available" at bounding box center [495, 102] width 19 height 6
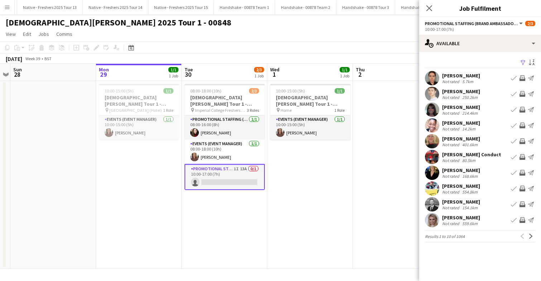
click at [523, 62] on app-icon "Filter" at bounding box center [524, 63] width 6 height 7
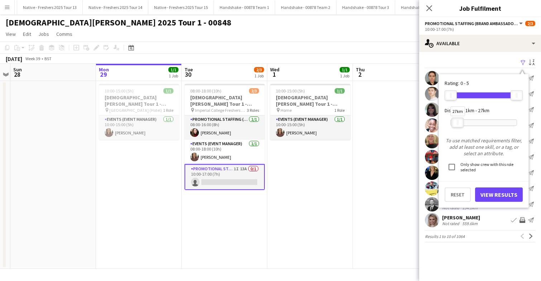
drag, startPoint x: 514, startPoint y: 123, endPoint x: 455, endPoint y: 123, distance: 59.2
click at [455, 123] on div at bounding box center [457, 122] width 11 height 9
click at [493, 192] on button "View Results" at bounding box center [499, 195] width 48 height 14
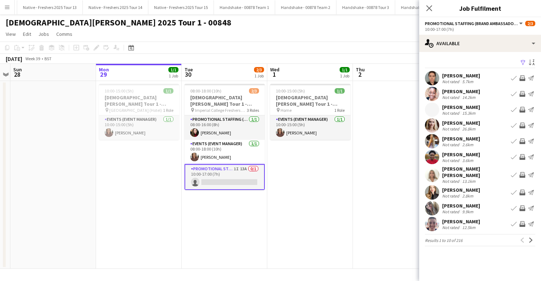
click at [431, 171] on app-user-avatar at bounding box center [432, 175] width 14 height 14
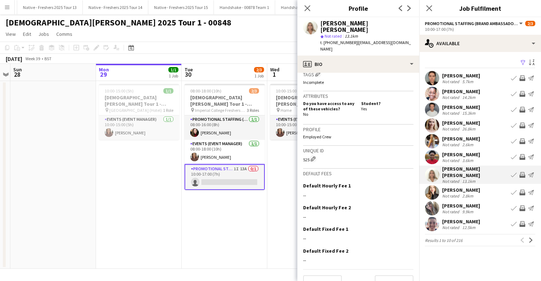
scroll to position [290, 0]
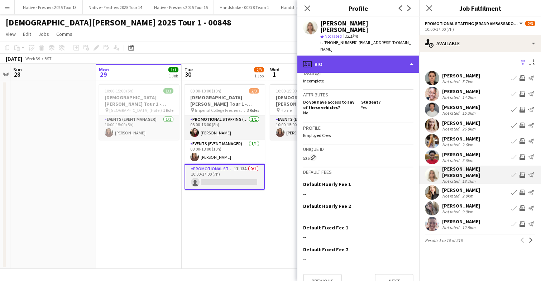
click at [388, 56] on div "profile Bio" at bounding box center [359, 64] width 122 height 17
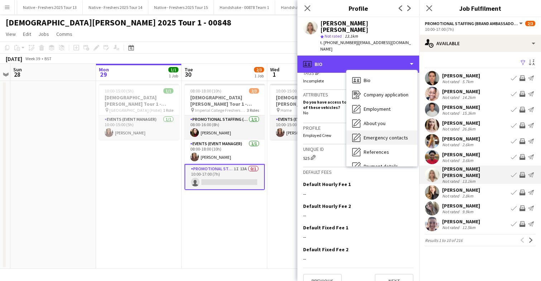
scroll to position [67, 0]
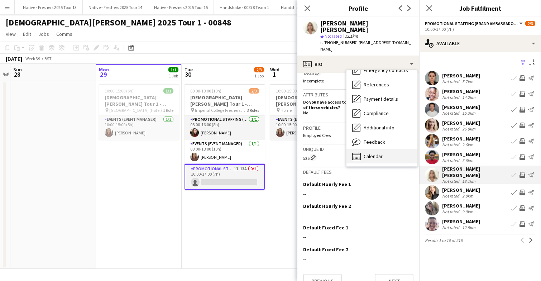
click at [384, 149] on div "Calendar Calendar" at bounding box center [382, 156] width 71 height 14
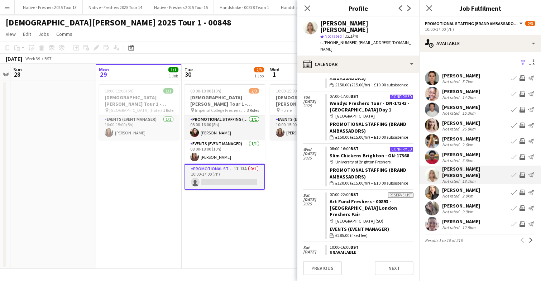
scroll to position [51, 0]
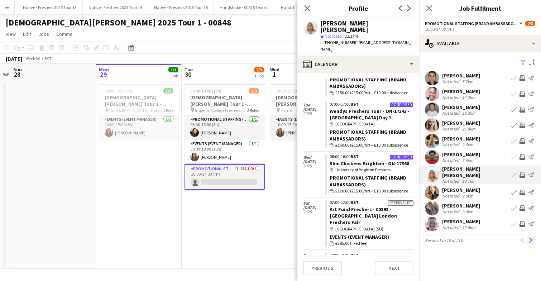
click at [533, 238] on app-icon "Next" at bounding box center [531, 240] width 5 height 5
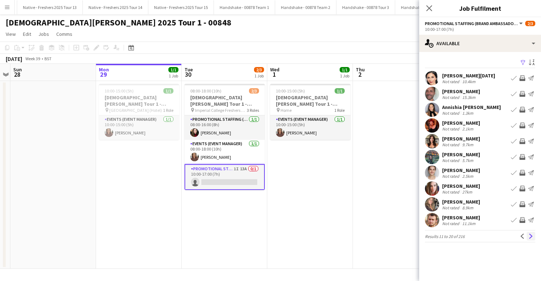
click at [533, 235] on app-icon "Next" at bounding box center [531, 236] width 5 height 5
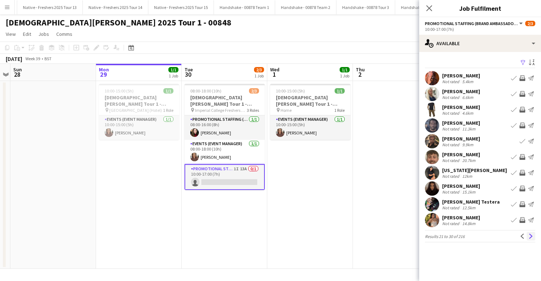
click at [533, 237] on app-icon "Next" at bounding box center [531, 236] width 5 height 5
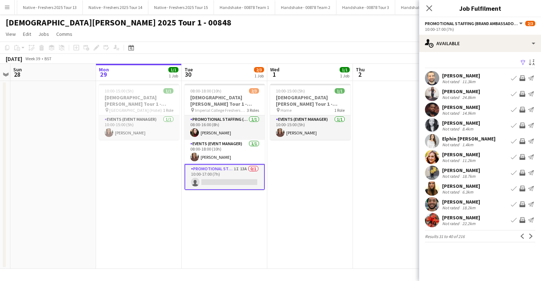
click at [533, 237] on app-icon "Next" at bounding box center [531, 236] width 5 height 5
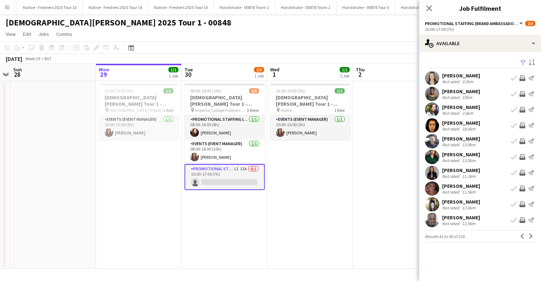
click at [533, 237] on app-icon "Next" at bounding box center [531, 236] width 5 height 5
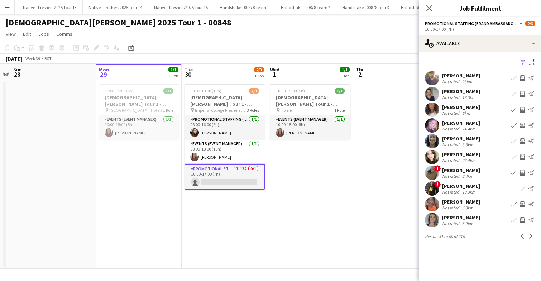
click at [533, 237] on app-icon "Next" at bounding box center [531, 236] width 5 height 5
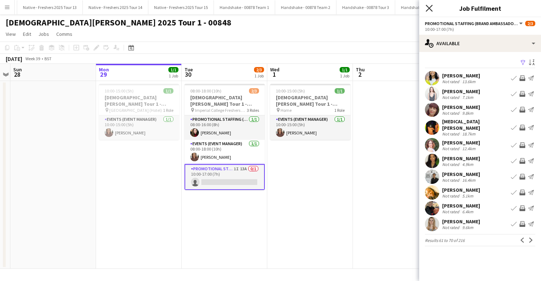
click at [430, 8] on icon at bounding box center [429, 8] width 7 height 7
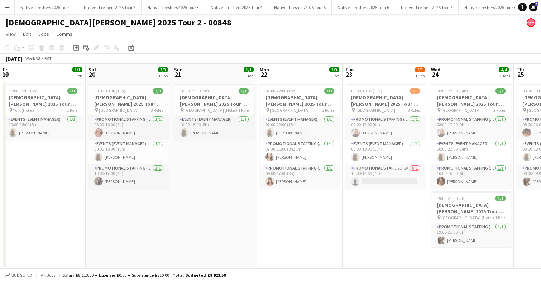
scroll to position [0, 232]
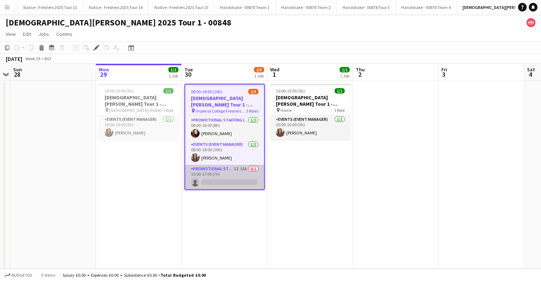
scroll to position [0, 765]
click at [237, 176] on app-card-role "Promotional Staffing (Brand Ambassadors) 1I 13A 0/1 10:00-17:00 (7h) single-neu…" at bounding box center [224, 177] width 79 height 24
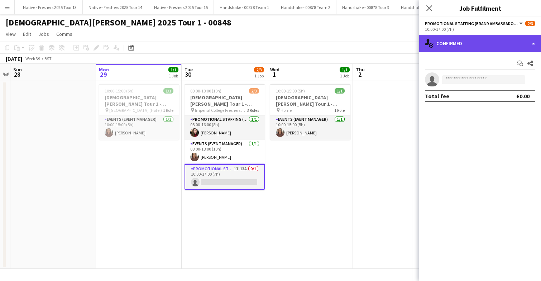
click at [497, 38] on div "single-neutral-actions-check-2 Confirmed" at bounding box center [480, 43] width 122 height 17
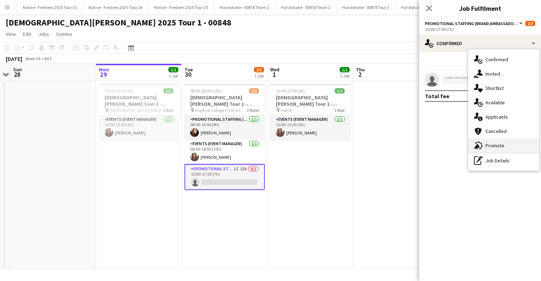
click at [512, 144] on div "advertising-megaphone Promote" at bounding box center [504, 145] width 71 height 14
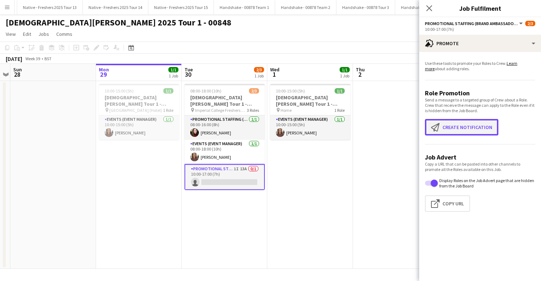
click at [454, 125] on button "Create notification Create notification" at bounding box center [462, 127] width 74 height 16
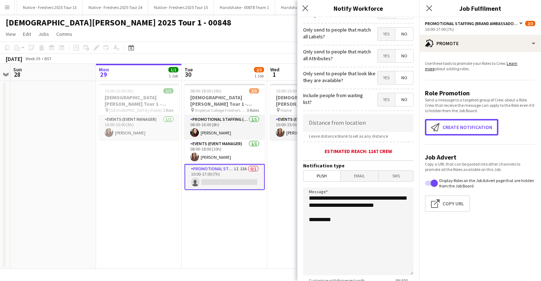
scroll to position [63, 0]
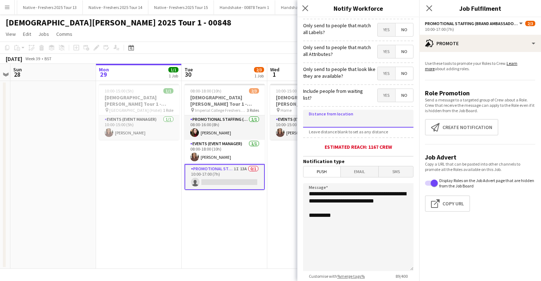
click at [353, 120] on input at bounding box center [358, 119] width 110 height 18
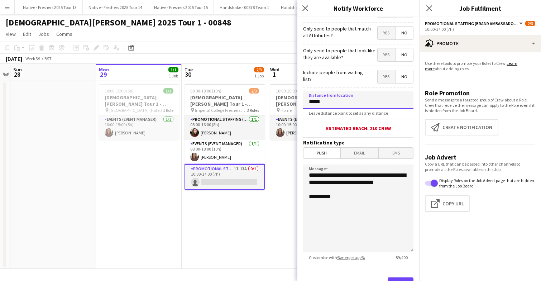
type input "*****"
click at [352, 209] on textarea "**********" at bounding box center [358, 209] width 110 height 88
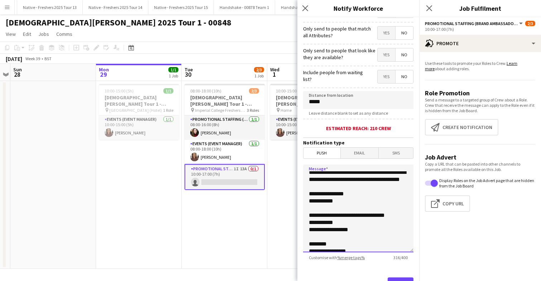
scroll to position [0, 0]
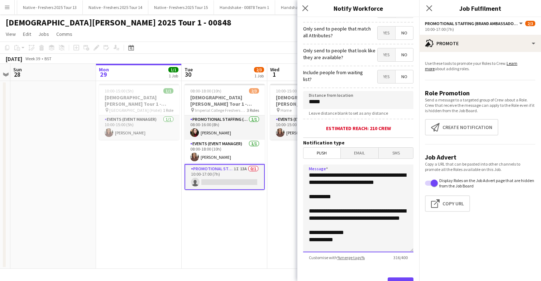
drag, startPoint x: 356, startPoint y: 250, endPoint x: 307, endPoint y: 217, distance: 59.6
click at [307, 217] on textarea "**********" at bounding box center [358, 209] width 110 height 88
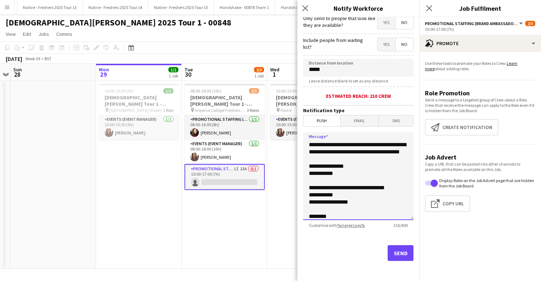
scroll to position [115, 0]
type textarea "**********"
click at [395, 252] on button "Send" at bounding box center [401, 253] width 26 height 16
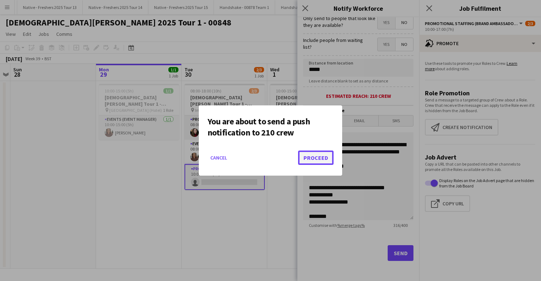
click at [313, 160] on button "Proceed" at bounding box center [315, 158] width 35 height 14
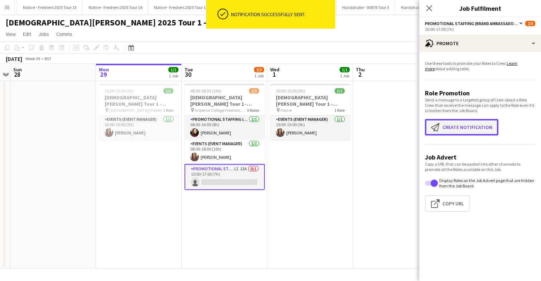
click at [467, 123] on button "Create notification Create notification" at bounding box center [462, 127] width 74 height 16
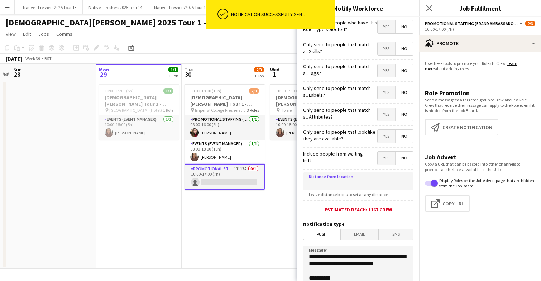
click at [349, 188] on input at bounding box center [358, 181] width 110 height 18
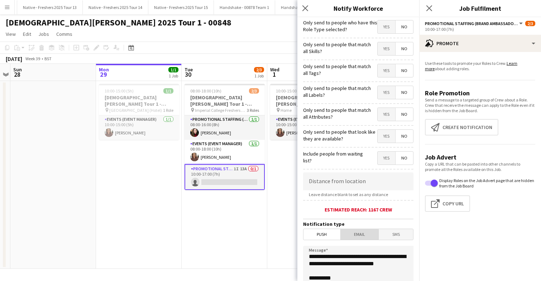
click at [353, 238] on span "Email" at bounding box center [360, 234] width 38 height 11
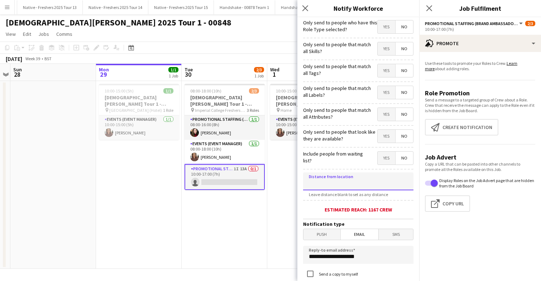
click at [350, 187] on input at bounding box center [358, 181] width 110 height 18
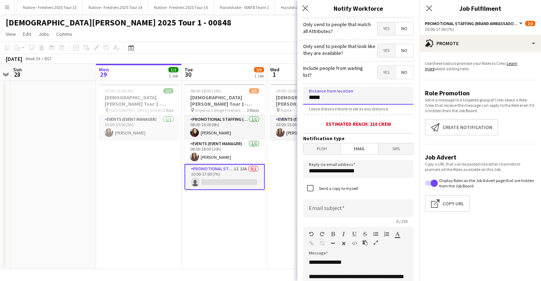
scroll to position [94, 0]
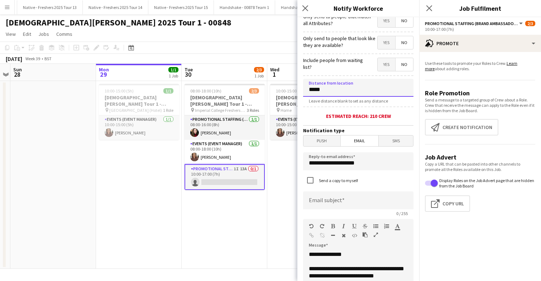
type input "*****"
click at [346, 204] on input at bounding box center [358, 200] width 110 height 18
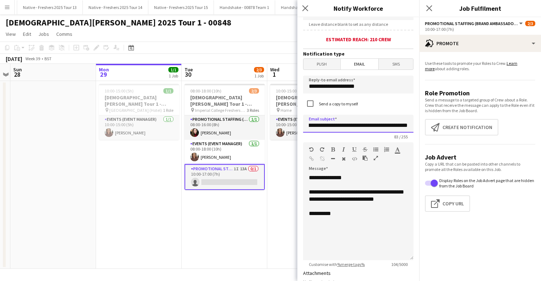
scroll to position [172, 0]
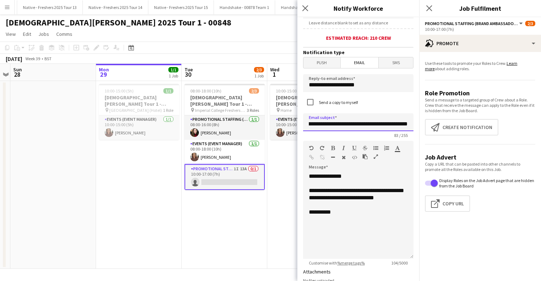
type input "**********"
click at [364, 227] on div "**********" at bounding box center [358, 216] width 110 height 86
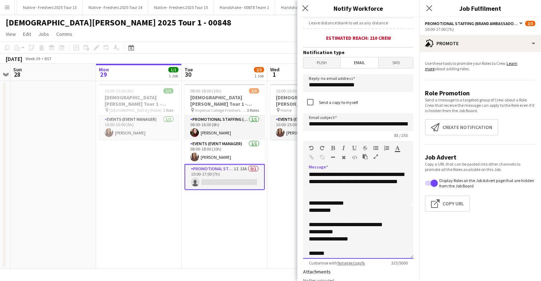
scroll to position [45, 0]
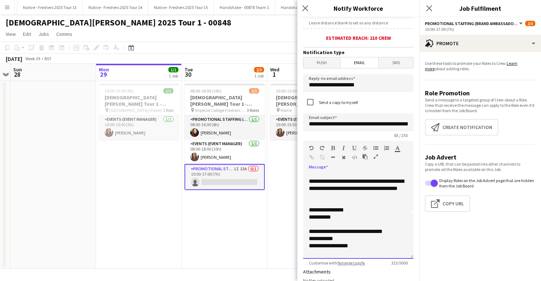
click at [322, 207] on div at bounding box center [358, 202] width 99 height 7
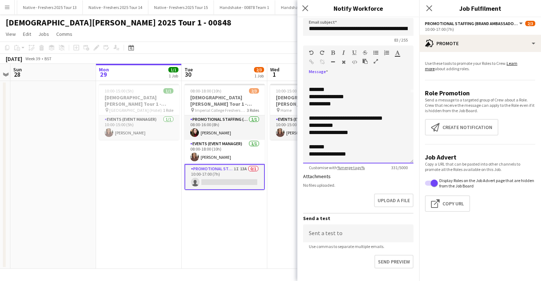
scroll to position [289, 0]
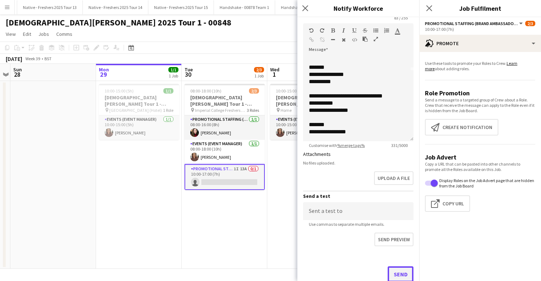
click at [397, 269] on button "Send" at bounding box center [401, 274] width 26 height 16
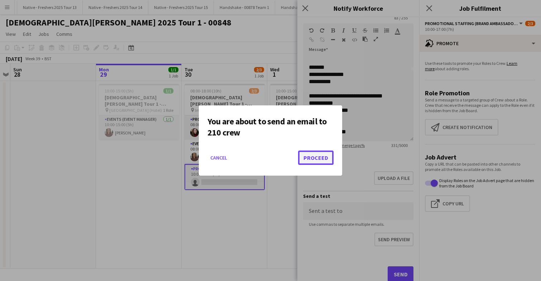
click at [314, 157] on button "Proceed" at bounding box center [315, 158] width 35 height 14
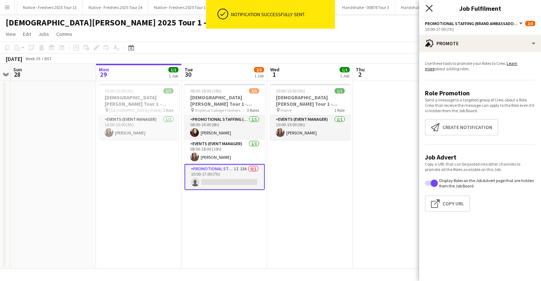
click at [429, 7] on icon at bounding box center [429, 8] width 7 height 7
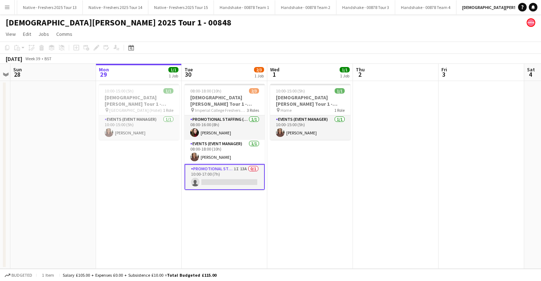
click at [308, 189] on app-date-cell "10:00-15:00 (5h) 1/1 [DEMOGRAPHIC_DATA][PERSON_NAME] Tour 1 - 00848 - Travel Da…" at bounding box center [310, 175] width 86 height 188
